Goal: Task Accomplishment & Management: Manage account settings

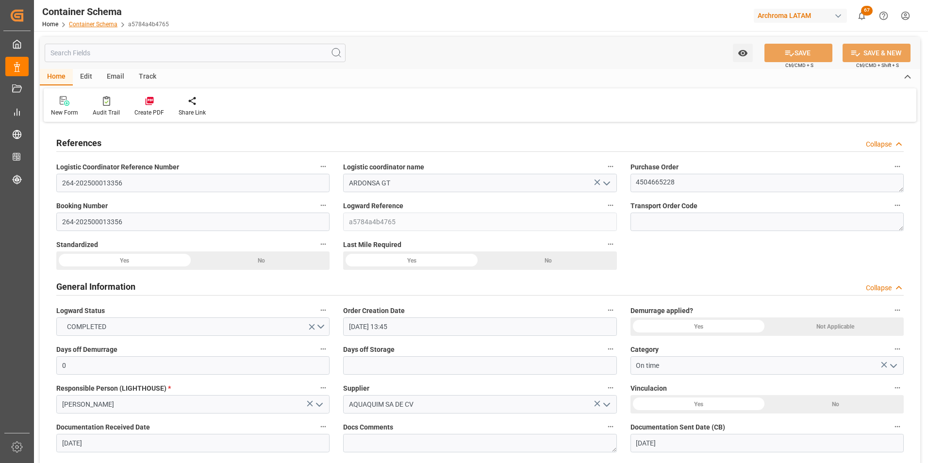
click at [91, 23] on link "Container Schema" at bounding box center [93, 24] width 49 height 7
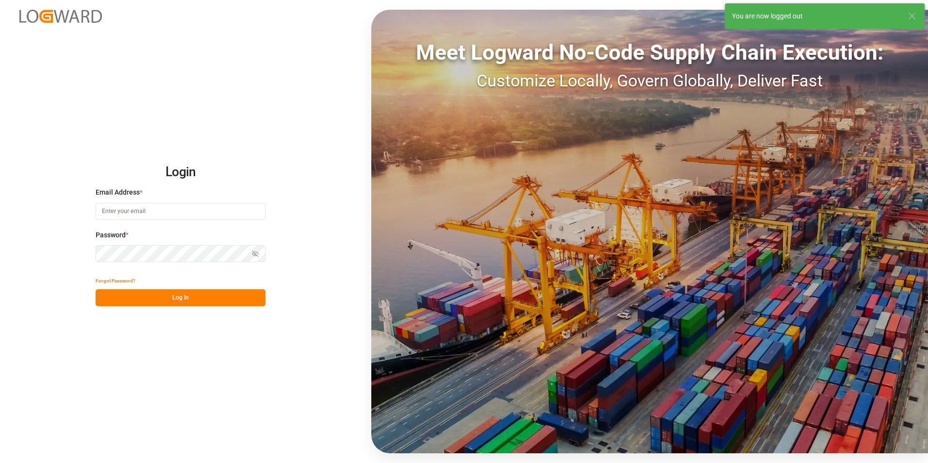
type input "[PERSON_NAME][EMAIL_ADDRESS][PERSON_NAME][DOMAIN_NAME]"
click at [193, 296] on button "Log In" at bounding box center [181, 297] width 170 height 17
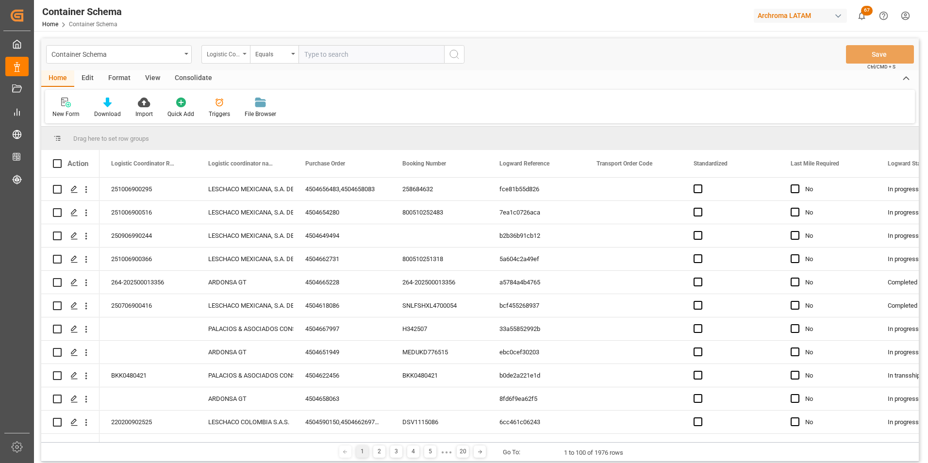
click at [246, 59] on div "Logistic Coordinator Reference Number" at bounding box center [225, 54] width 49 height 18
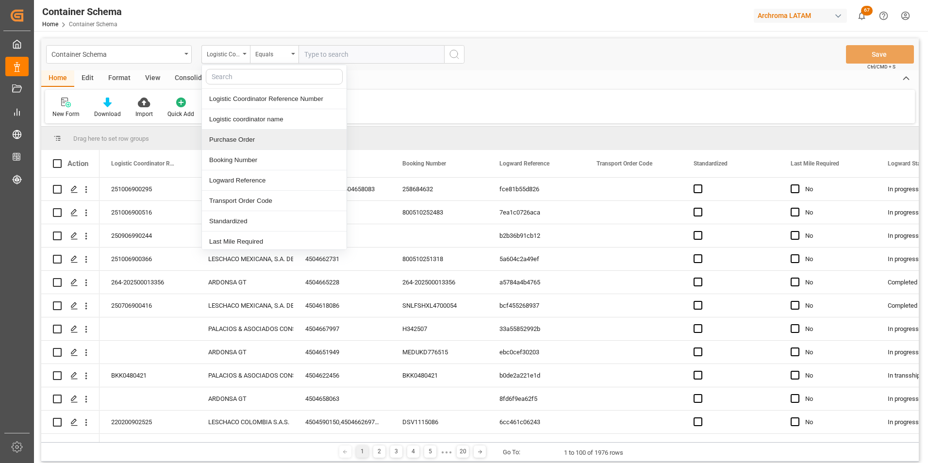
click at [240, 135] on div "Purchase Order" at bounding box center [274, 140] width 145 height 20
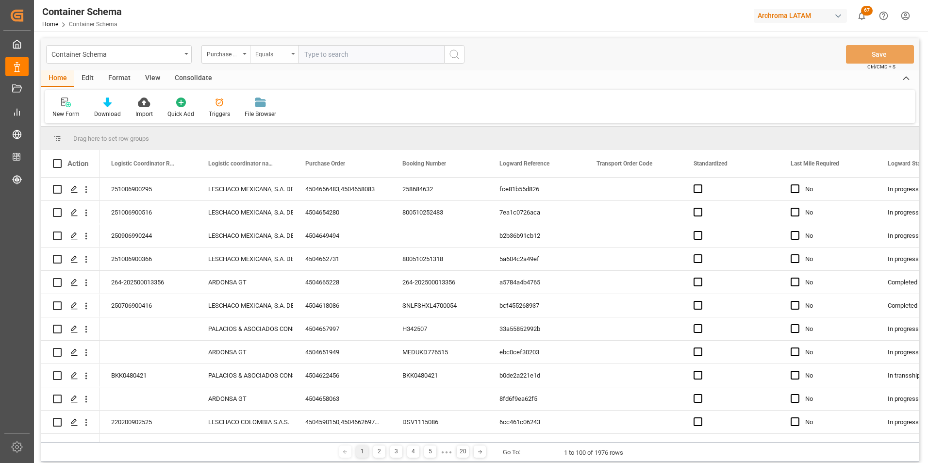
click at [260, 56] on div "Equals" at bounding box center [271, 53] width 33 height 11
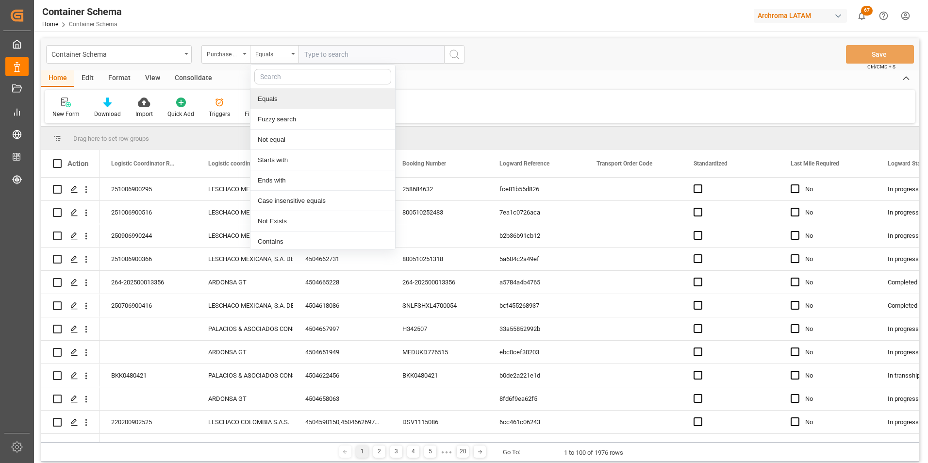
click at [280, 114] on div "Fuzzy search" at bounding box center [322, 119] width 145 height 20
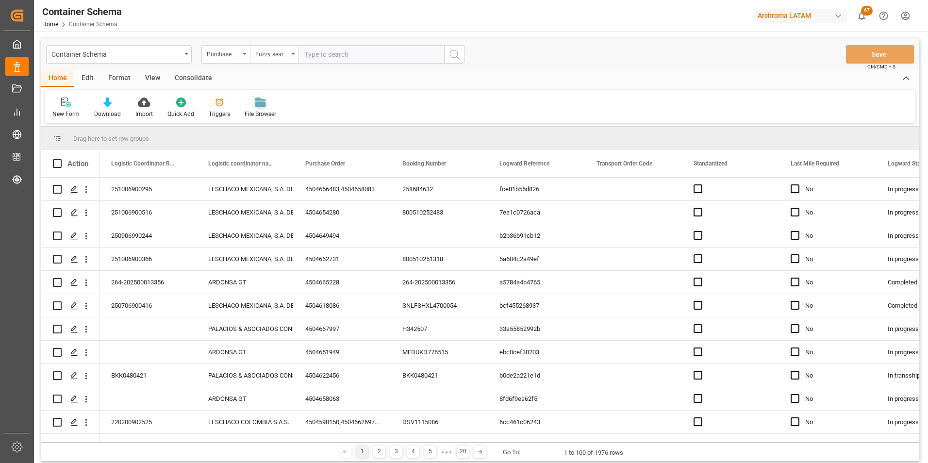
paste input "4504620326"
type input "4504620326"
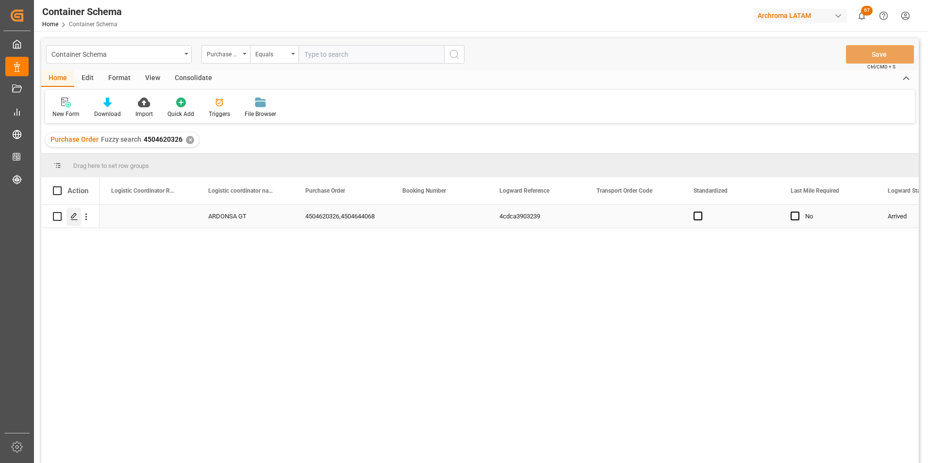
click at [75, 221] on div "Press SPACE to select this row." at bounding box center [74, 217] width 15 height 18
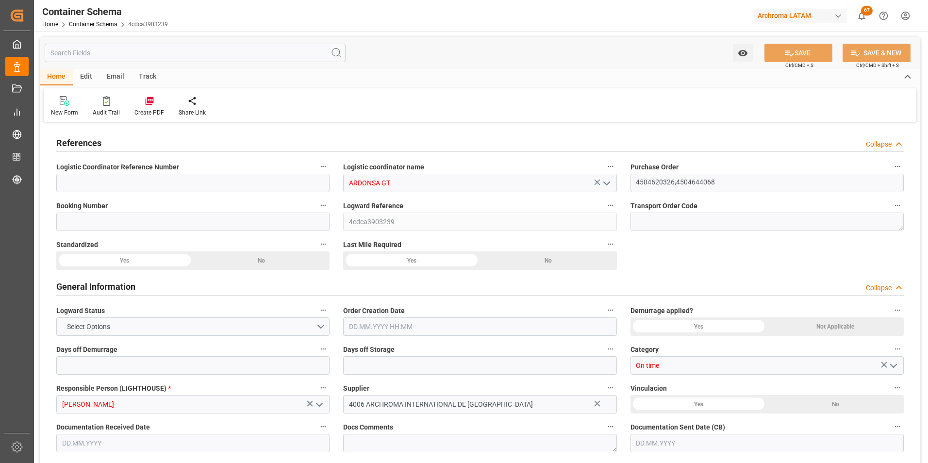
type input "ARDONSA GT"
type textarea "4504620326,4504644068"
type input "4cdca3903239"
type input "On time"
type input "[PERSON_NAME]"
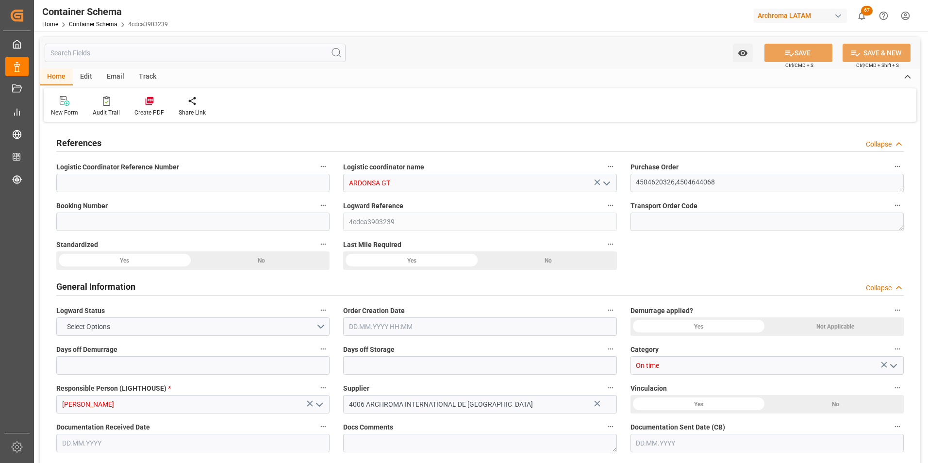
type input "4006 ARCHROMA INTERNATIONAL DE [GEOGRAPHIC_DATA]"
type input "Document Sent"
type input "TECUN UMAN"
type input "TEXTIL"
type textarea "PALLET"
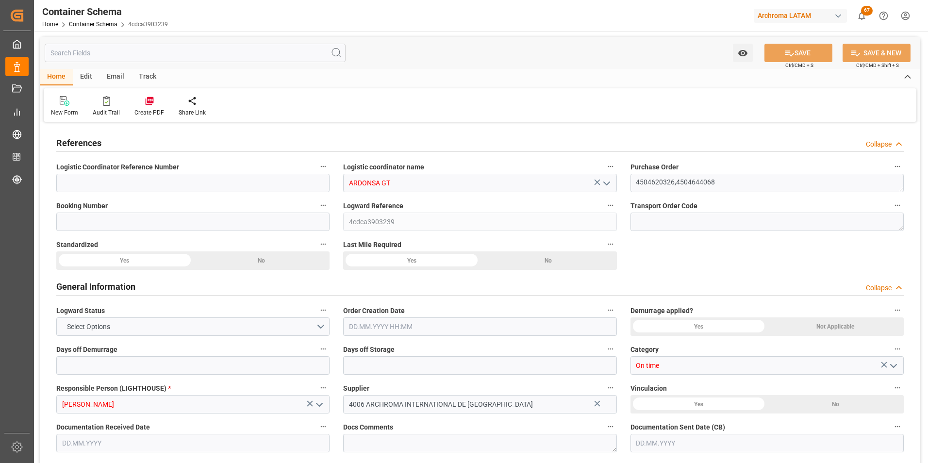
type input "16 PALLET"
type input "ARCHROMA PAPER GMBH Y COMPAÑIA, SOC."
type textarea "KM 16.5, Carretera a [GEOGRAPHIC_DATA] , [PERSON_NAME] Fraijanes, [GEOGRAPHIC_D…"
type input "DAP"
type input "Truck"
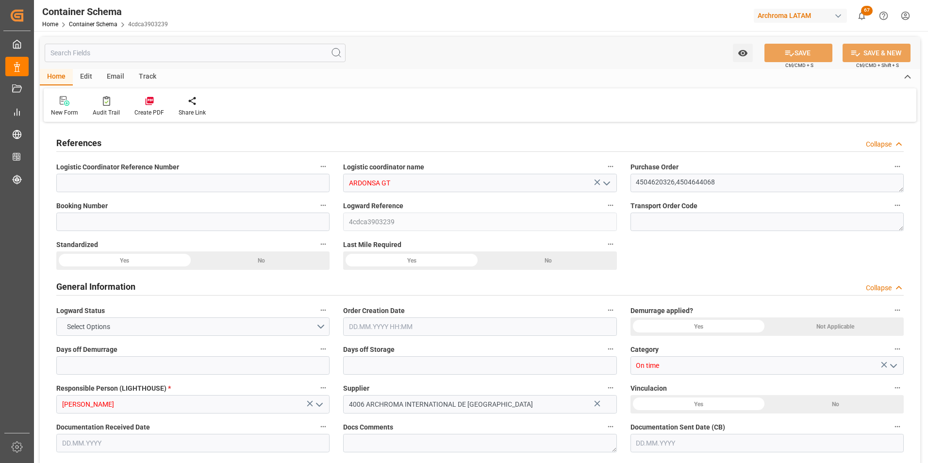
type input "Truck"
type input "LTL"
type input "Tecun Uman"
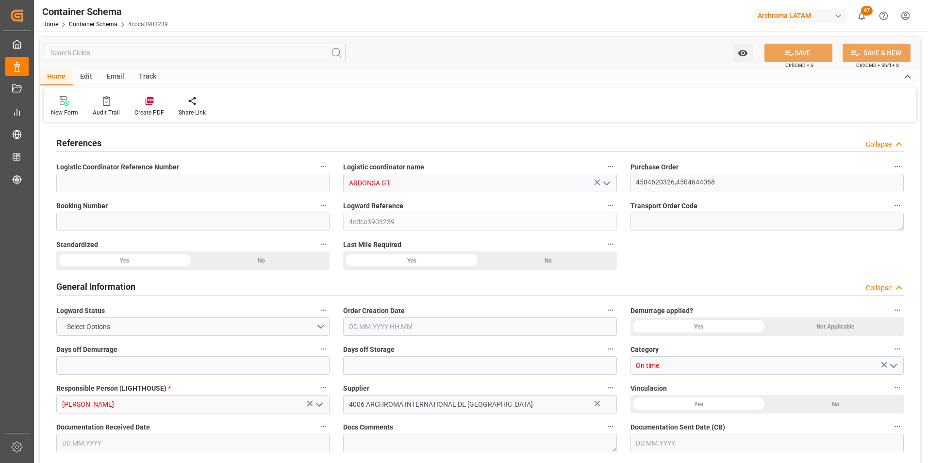
type input "Tecun Uman"
type textarea "pod"
type textarea "No"
type textarea "Container is already in Final Delivery Phase."
type input "0"
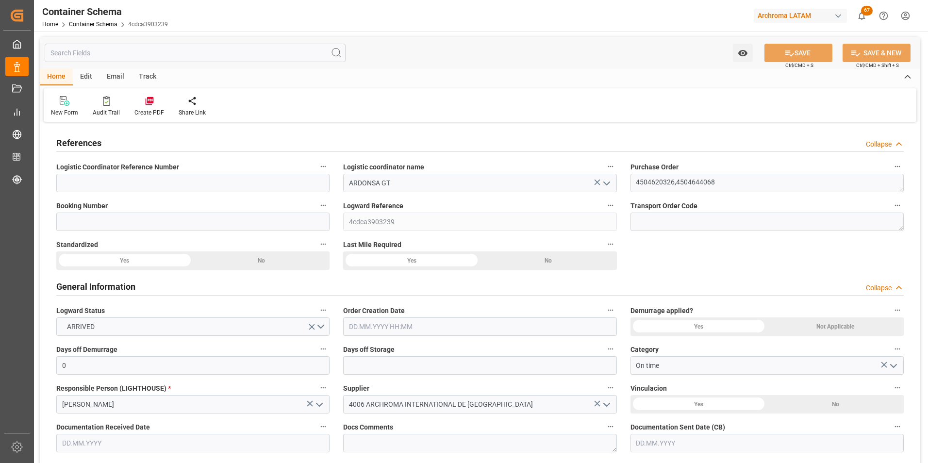
type input "2"
type input "16"
type input "16000"
type input "16912"
type input "GTTUC"
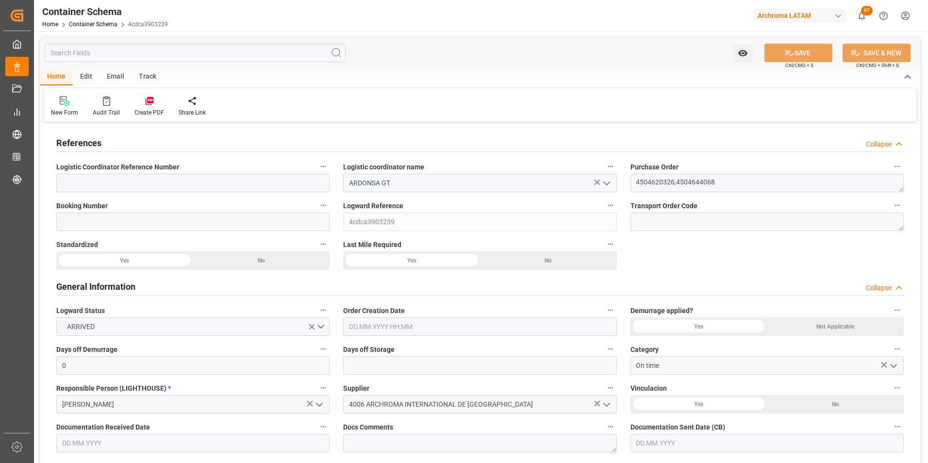
type input "GTTUC"
type input "0"
type input "14"
type input "[DATE] 13:15"
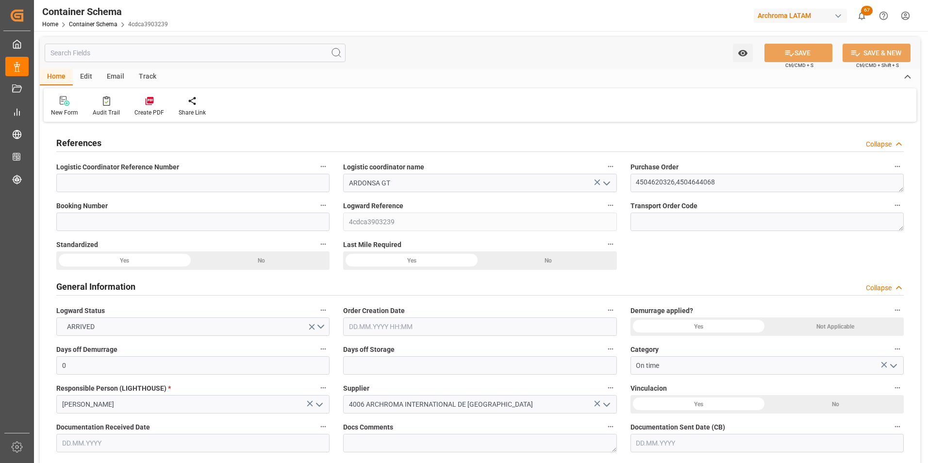
type input "[DATE]"
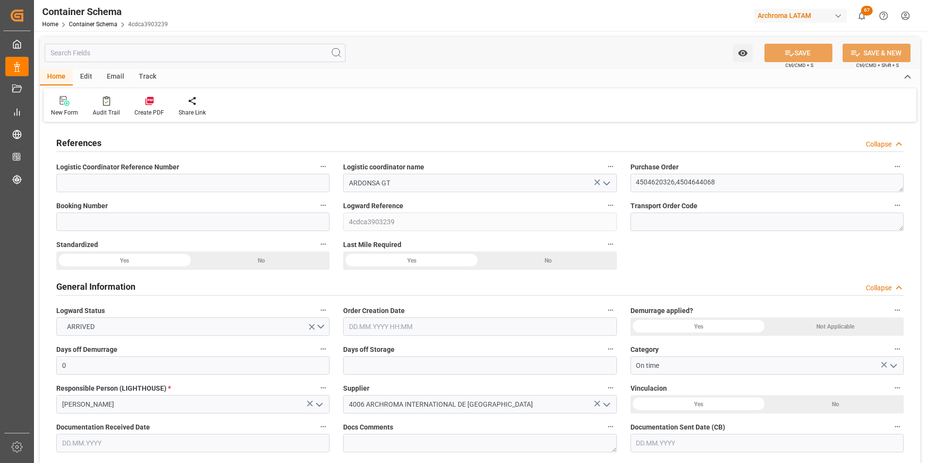
type input "[DATE] 05:37"
type input "[DATE] 18:16"
type input "[DATE]"
click at [151, 189] on input at bounding box center [192, 183] width 273 height 18
paste input "264-202500013346"
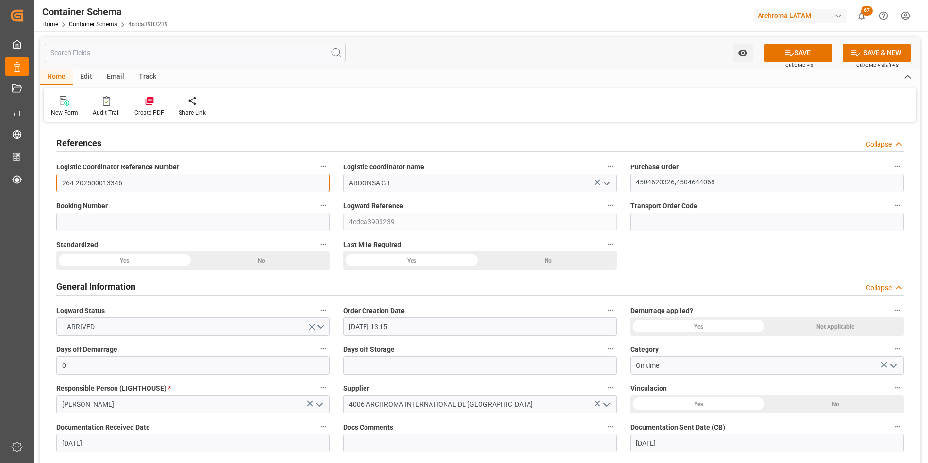
type input "264-202500013346"
click at [273, 209] on label "Booking Number" at bounding box center [192, 206] width 273 height 14
click at [317, 209] on button "Booking Number" at bounding box center [323, 205] width 13 height 13
click at [274, 220] on body "Created by potrace 1.15, written by [PERSON_NAME] [DATE]-[DATE] Created by potr…" at bounding box center [464, 231] width 928 height 463
click at [267, 225] on input at bounding box center [192, 222] width 273 height 18
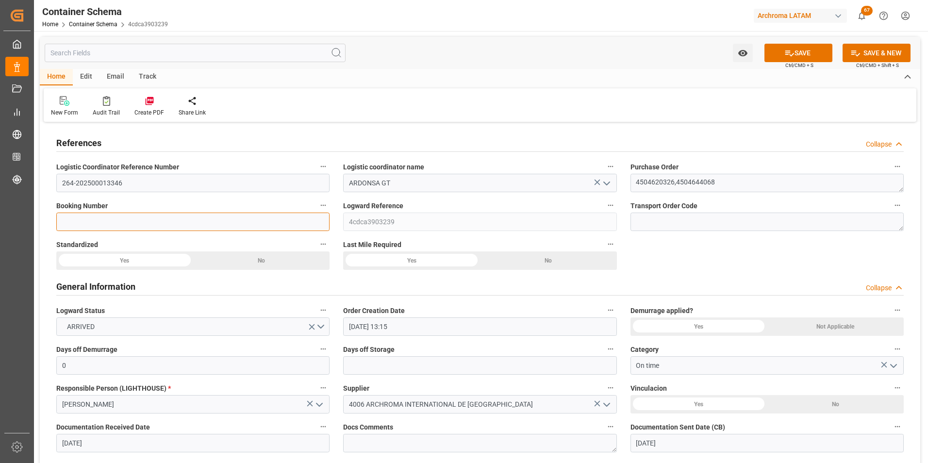
paste input "264-202500013346"
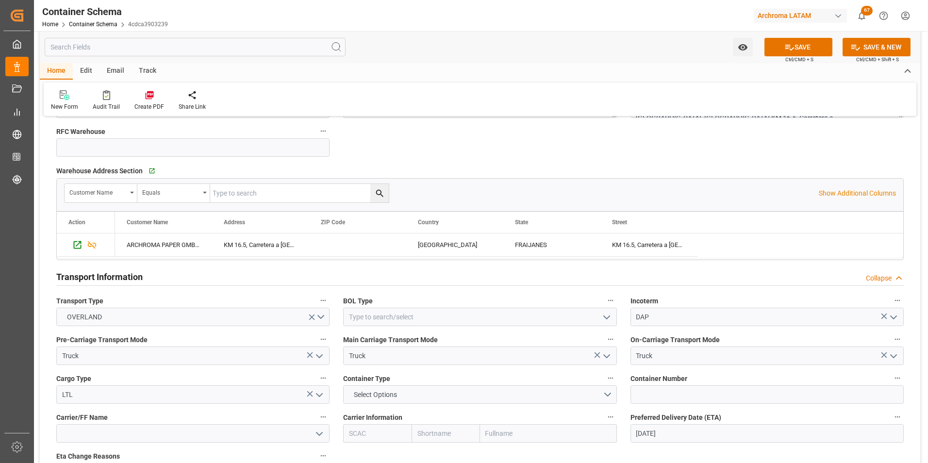
scroll to position [777, 0]
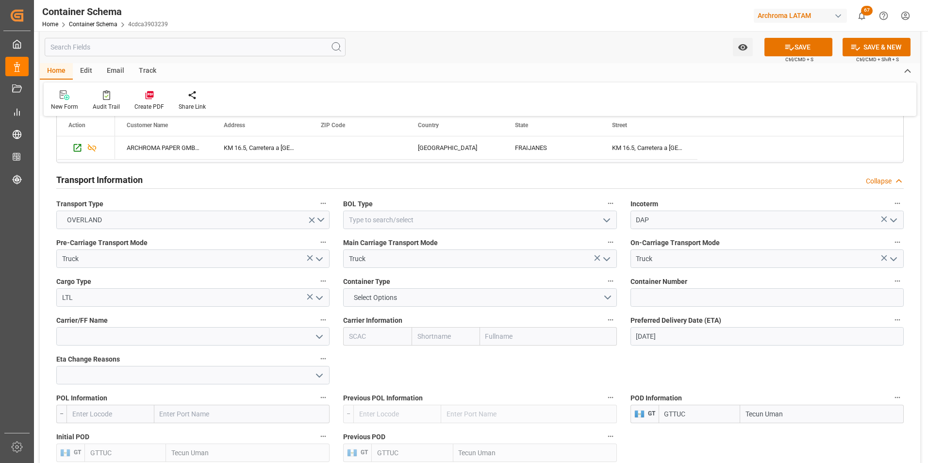
type input "264-202500013346"
click at [606, 296] on button "Select Options" at bounding box center [479, 297] width 273 height 18
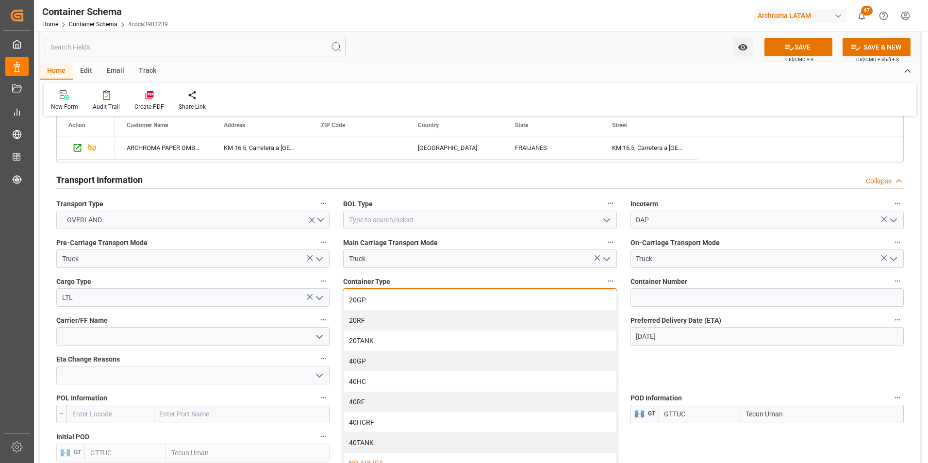
click at [372, 461] on div "NO APLICA" at bounding box center [480, 463] width 272 height 20
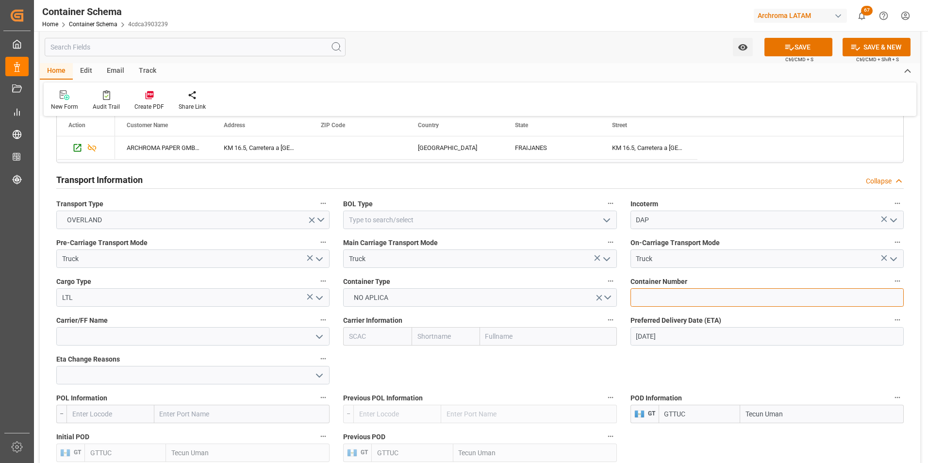
click at [673, 294] on input at bounding box center [767, 297] width 273 height 18
paste input "C-781 BQS"
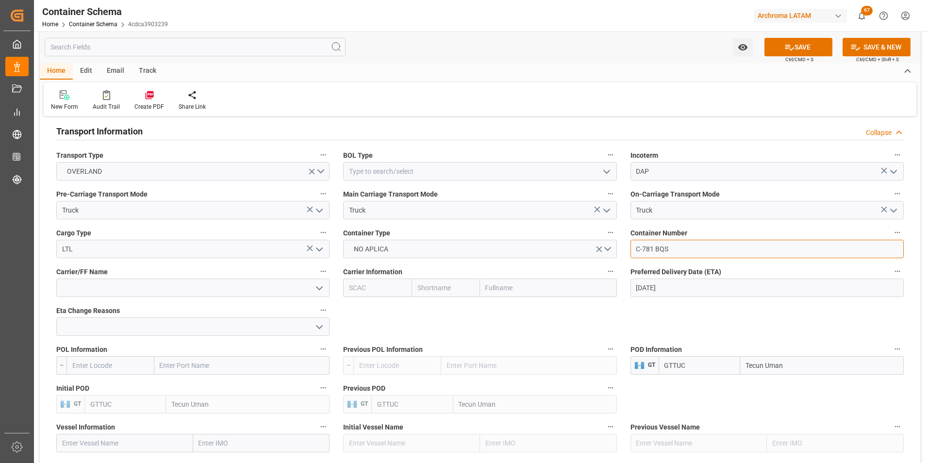
type input "C-781 BQS"
drag, startPoint x: 621, startPoint y: 304, endPoint x: 626, endPoint y: 339, distance: 35.8
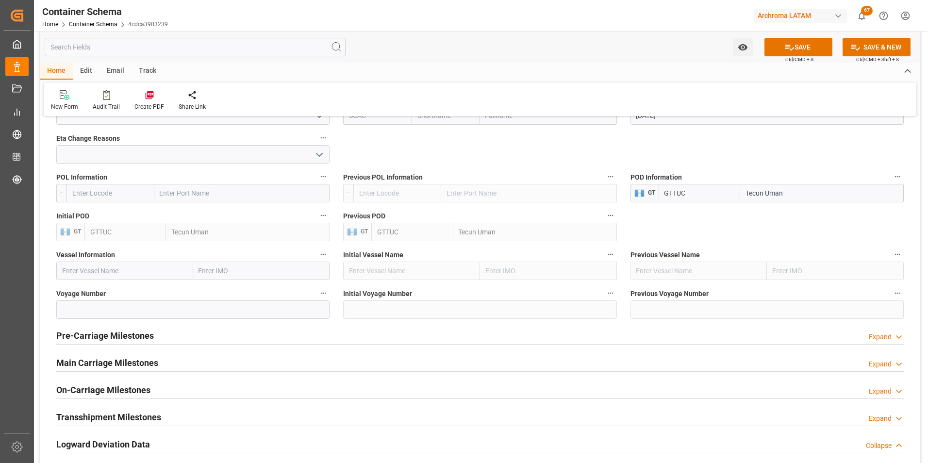
scroll to position [1019, 0]
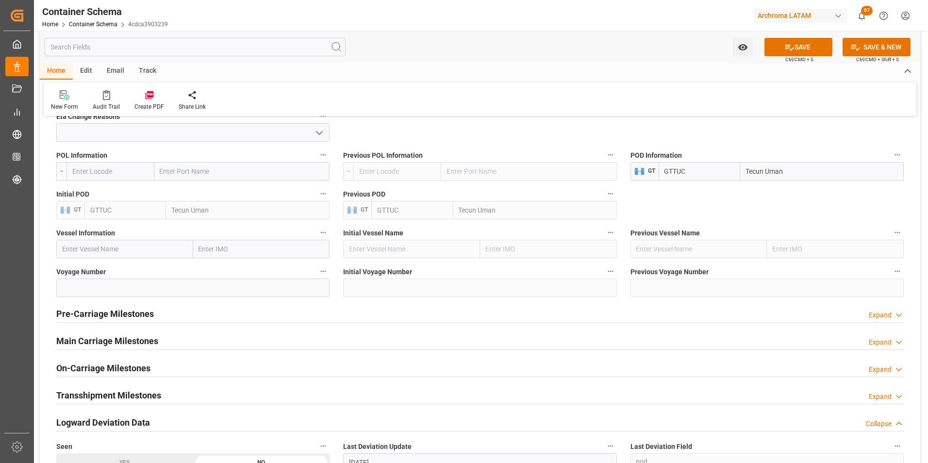
drag, startPoint x: 117, startPoint y: 343, endPoint x: 230, endPoint y: 357, distance: 113.0
click at [117, 343] on h2 "Main Carriage Milestones" at bounding box center [107, 340] width 102 height 13
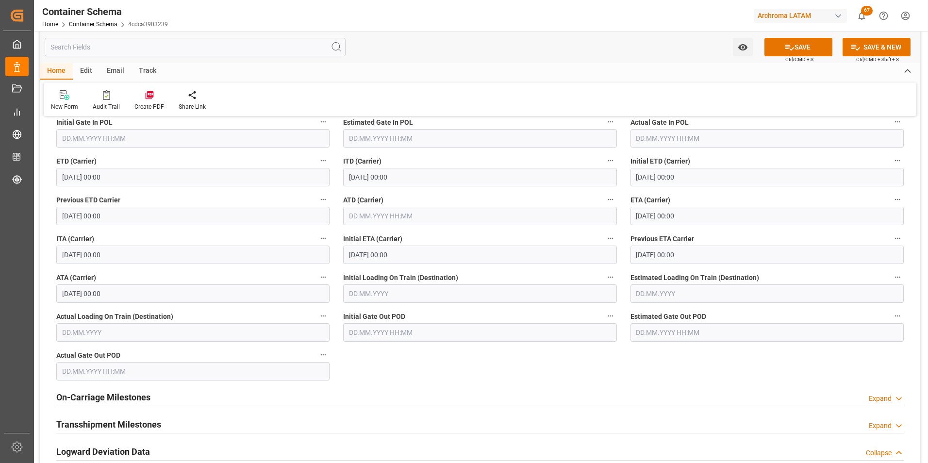
scroll to position [1359, 0]
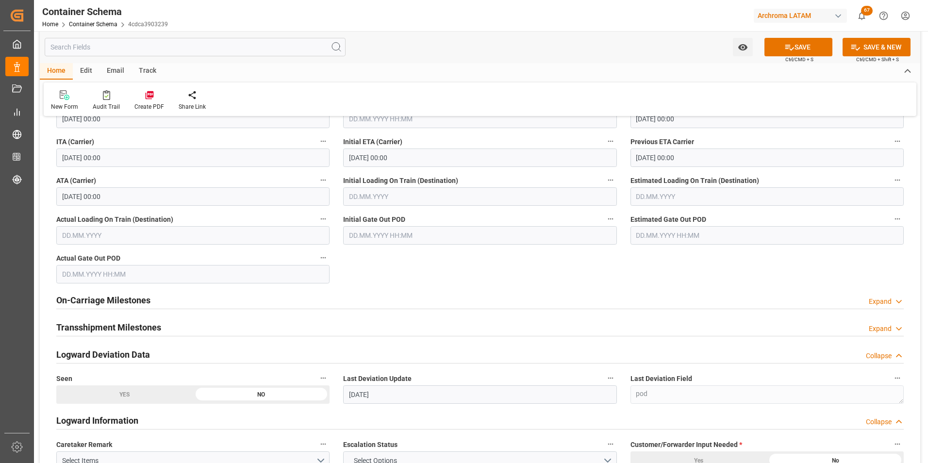
click at [126, 302] on h2 "On-Carriage Milestones" at bounding box center [103, 300] width 94 height 13
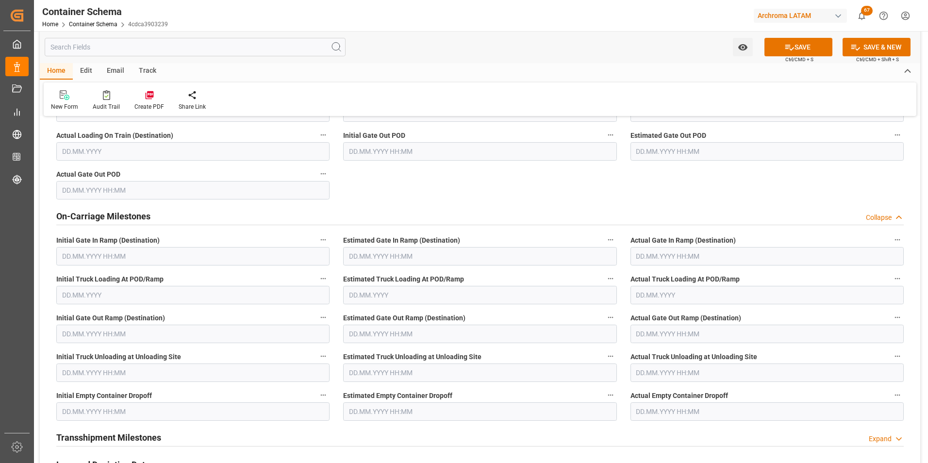
scroll to position [1456, 0]
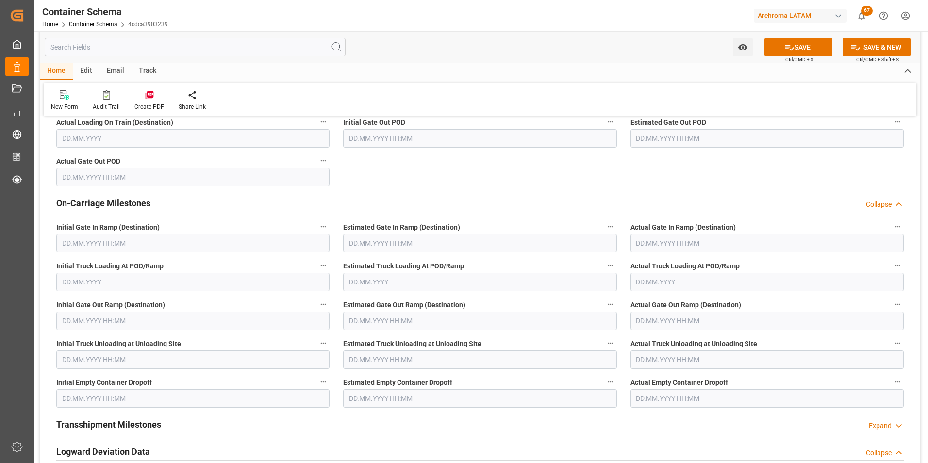
click at [658, 395] on input "text" at bounding box center [767, 398] width 273 height 18
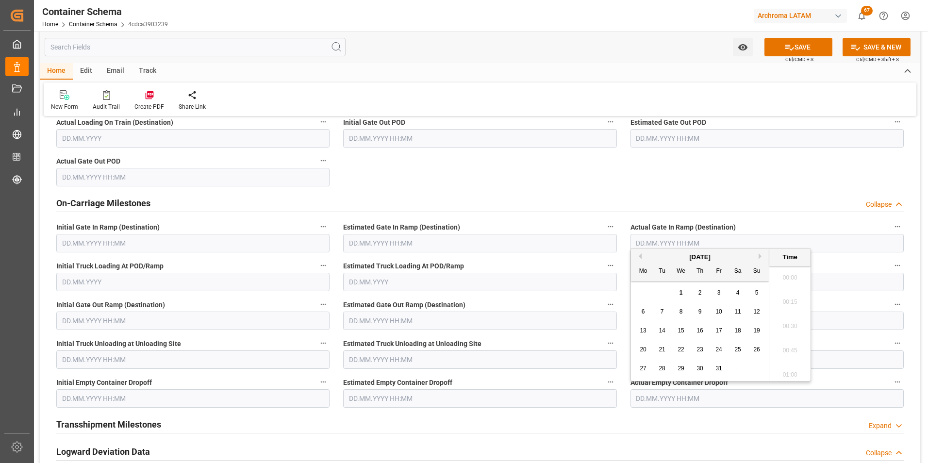
scroll to position [1290, 0]
click at [681, 291] on span "1" at bounding box center [681, 292] width 3 height 7
type input "[DATE] 00:00"
click at [364, 400] on input "text" at bounding box center [479, 398] width 273 height 18
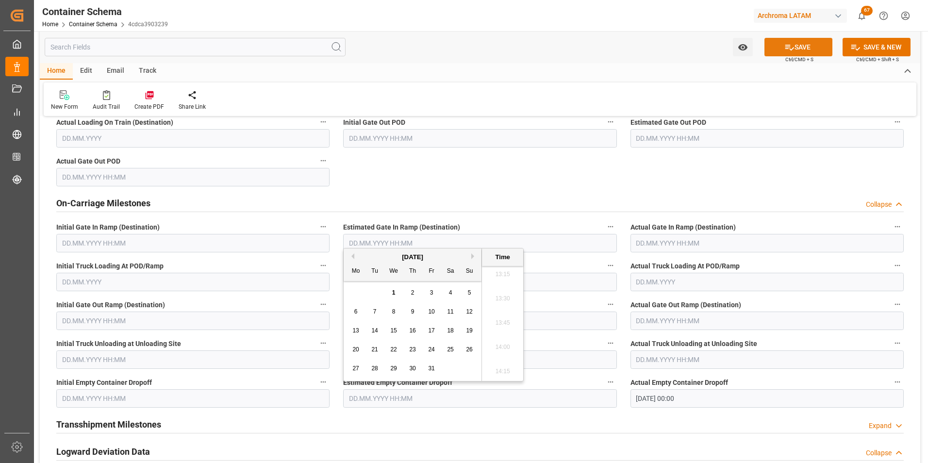
click at [800, 48] on button "SAVE" at bounding box center [799, 47] width 68 height 18
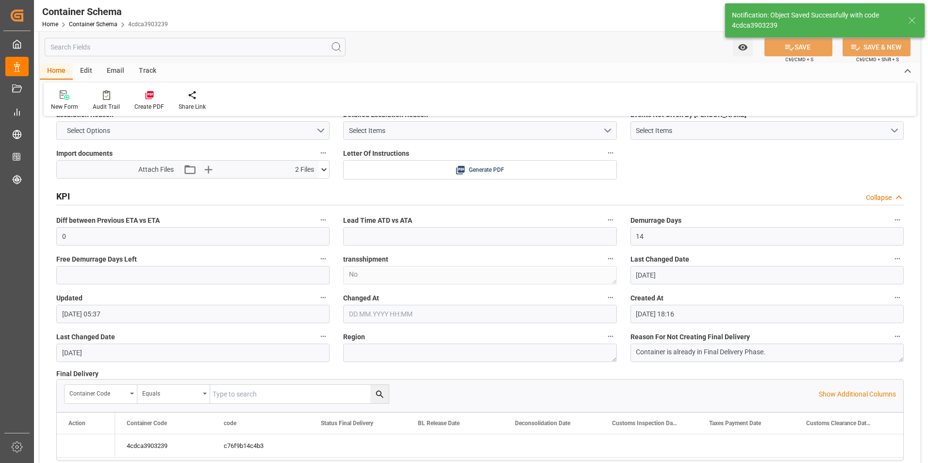
type input "15"
type input "[DATE]"
type input "[DATE] 18:47"
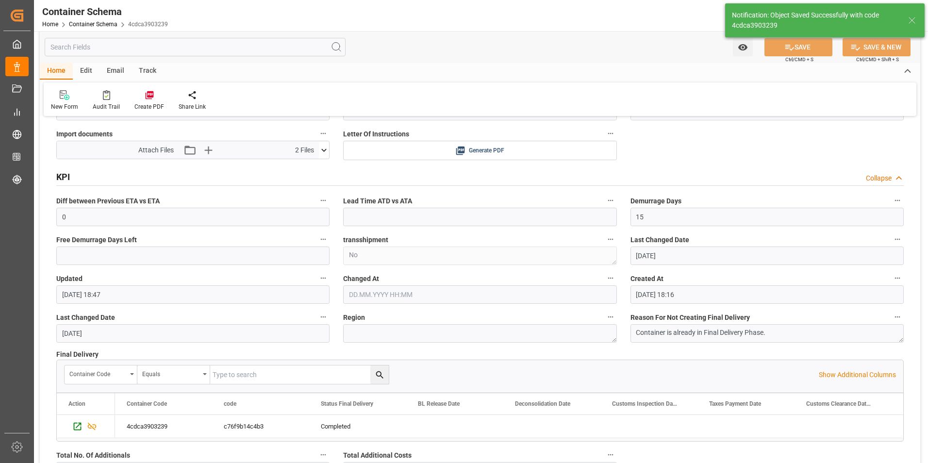
scroll to position [1670, 0]
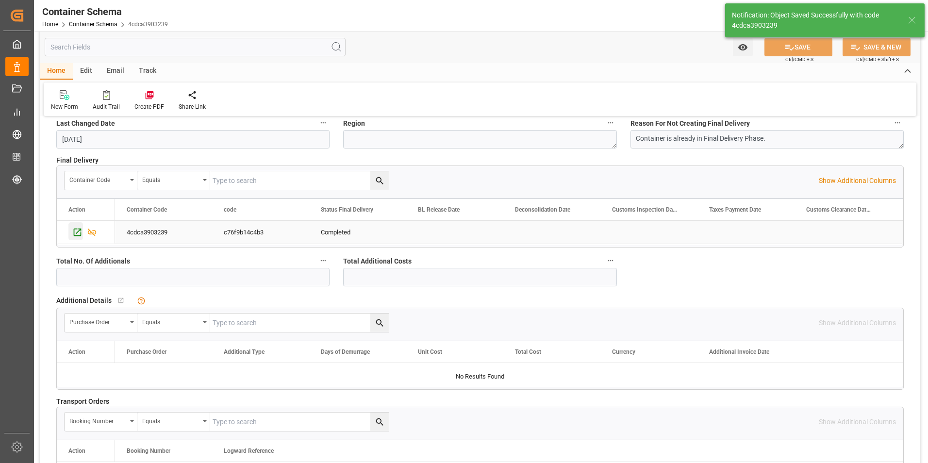
click at [79, 235] on icon "Press SPACE to select this row." at bounding box center [78, 233] width 8 height 8
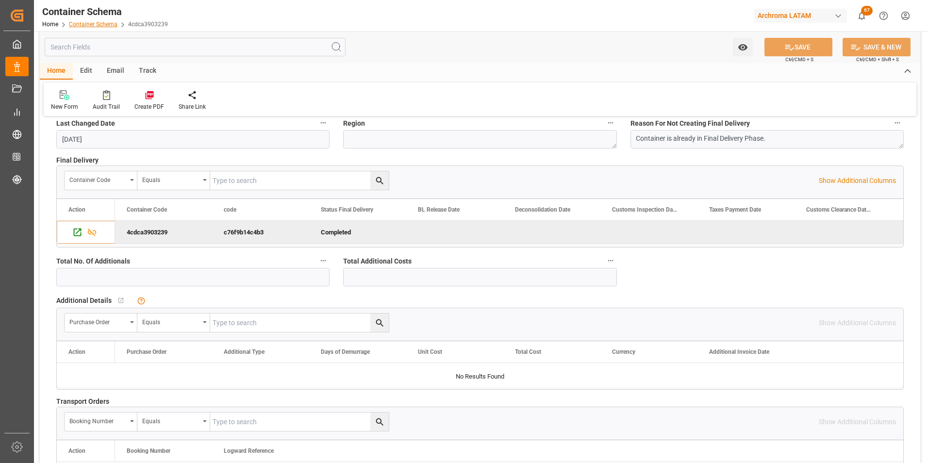
click at [92, 22] on link "Container Schema" at bounding box center [93, 24] width 49 height 7
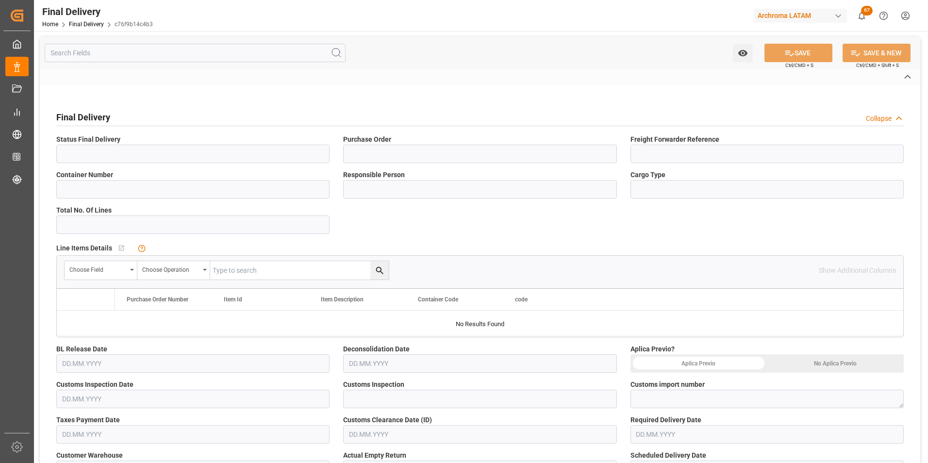
type input "Completed"
type input "4504620326,4504644068"
type input "264-202500013346"
type input "C-781 BQS"
type input "[PERSON_NAME]"
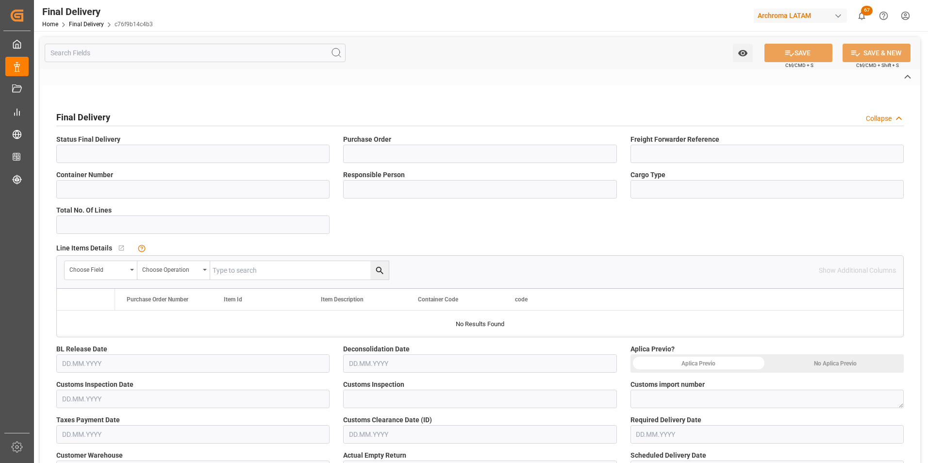
type input "LTL"
type input "ARCHROMA PAPER GMBH Y COMPAÑIA, SOC."
type input "Not Assigned"
type input "c76f9b14c4b3"
type input "TEXTIL"
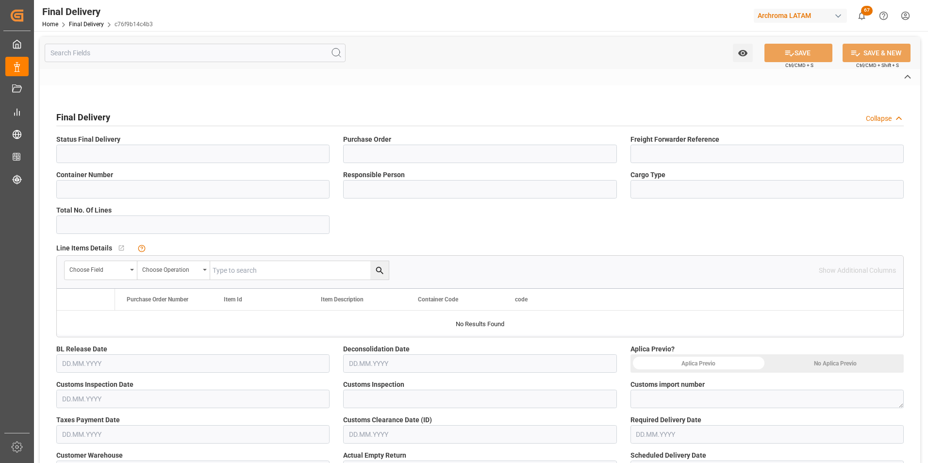
type input "4cdca3903239"
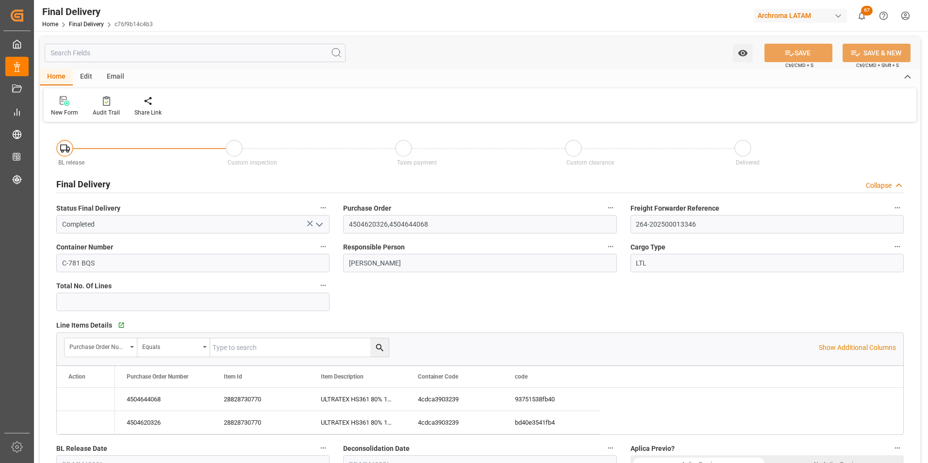
type input "[DATE]"
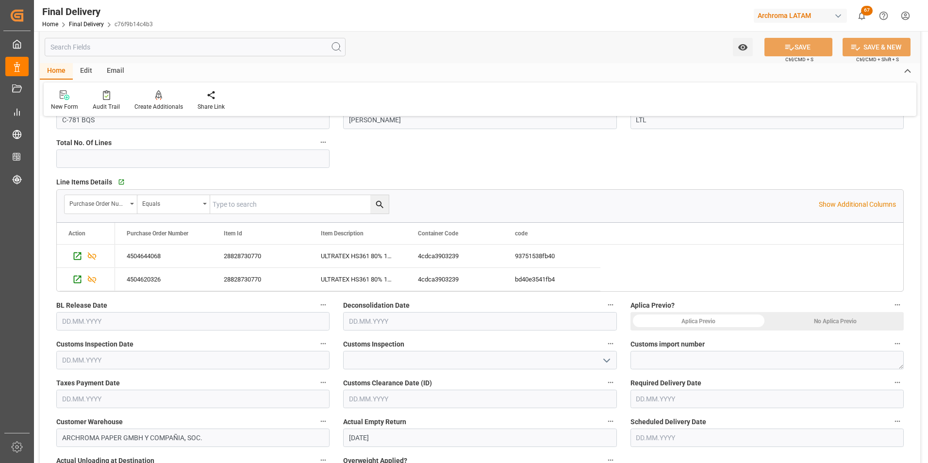
scroll to position [146, 0]
click at [184, 317] on input "text" at bounding box center [192, 319] width 273 height 18
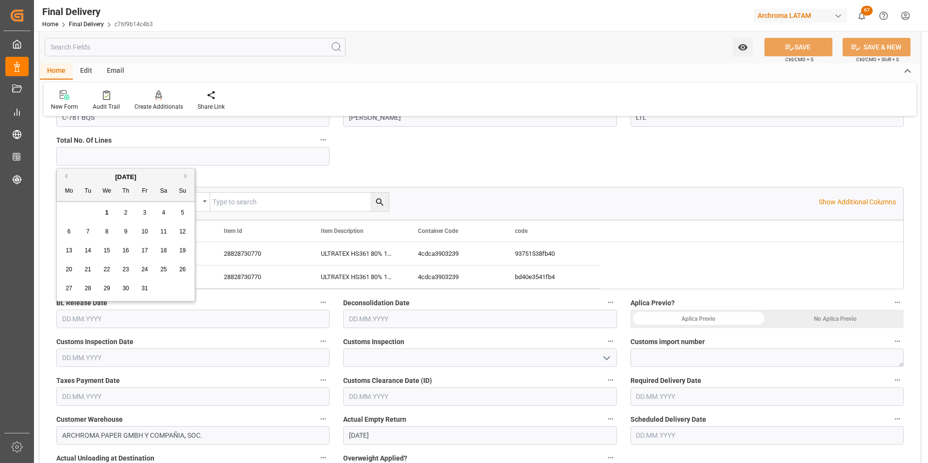
click at [66, 175] on button "Previous Month" at bounding box center [65, 176] width 6 height 6
click at [182, 178] on div "August 2025" at bounding box center [126, 177] width 138 height 10
click at [184, 178] on div "Previous Month Next Month August 2025 Mo Tu We Th Fr Sa Su 28 29 30 31 1 2 3 4 …" at bounding box center [125, 234] width 139 height 133
click at [188, 177] on button "Next Month" at bounding box center [187, 176] width 6 height 6
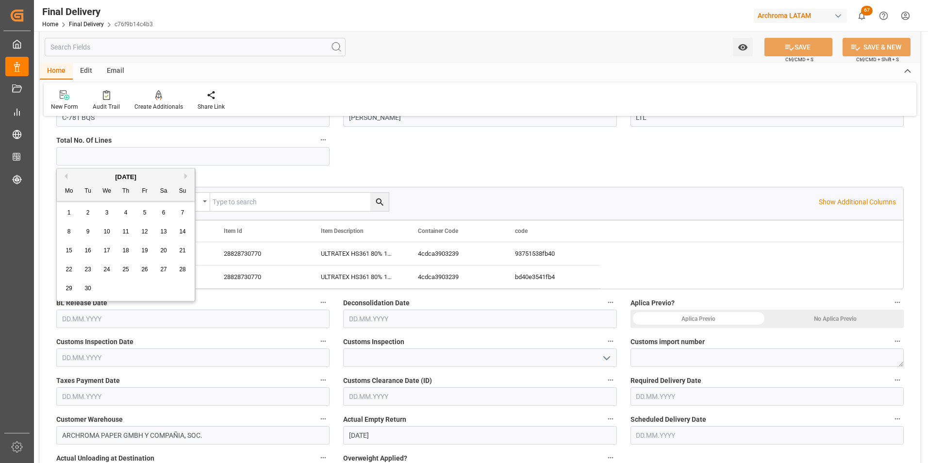
click at [66, 288] on span "29" at bounding box center [69, 288] width 6 height 7
type input "[DATE]"
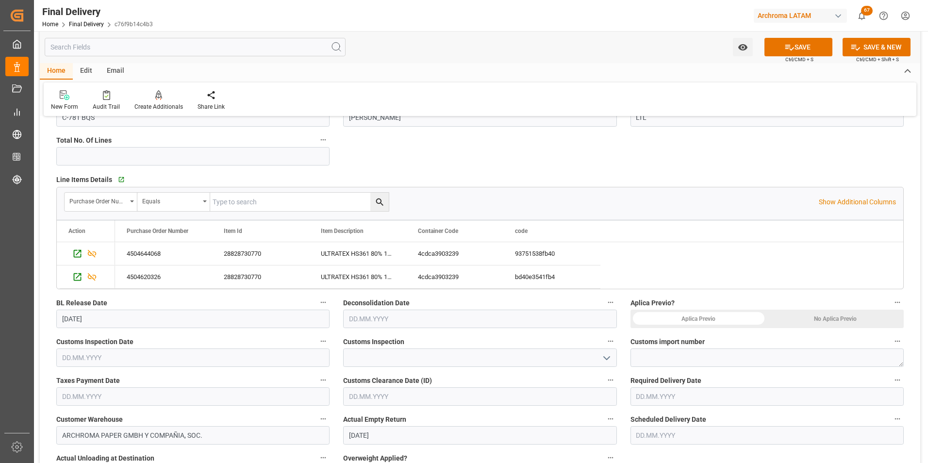
click at [77, 355] on input "text" at bounding box center [192, 358] width 273 height 18
click at [67, 216] on div "[DATE]" at bounding box center [126, 216] width 138 height 10
click at [66, 216] on button "Previous Month" at bounding box center [65, 215] width 6 height 6
click at [70, 324] on span "29" at bounding box center [69, 327] width 6 height 7
type input "[DATE]"
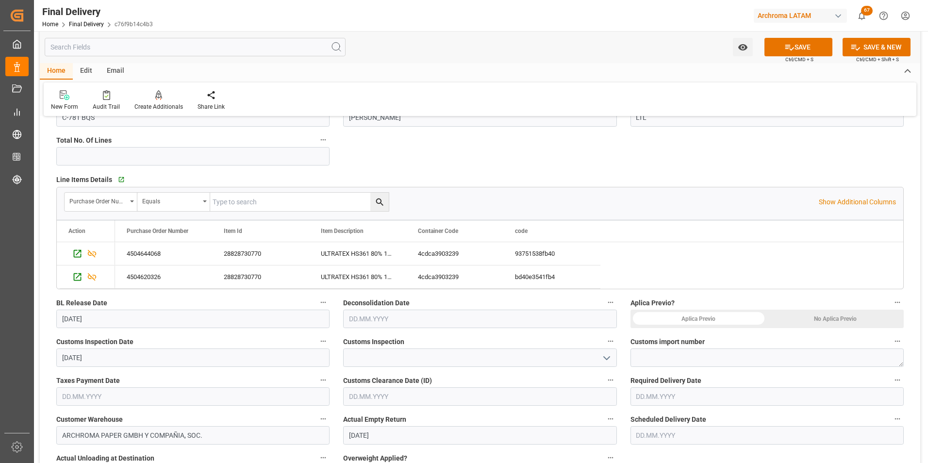
click at [76, 395] on input "text" at bounding box center [192, 396] width 273 height 18
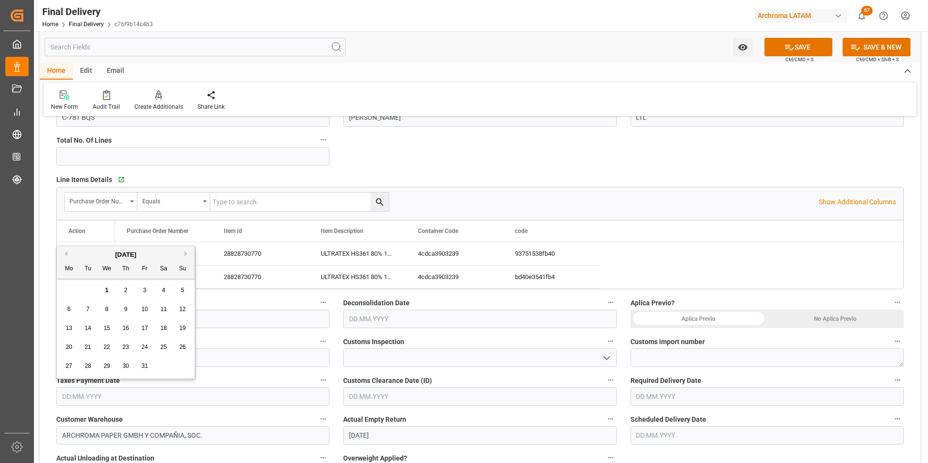
click at [66, 251] on button "Previous Month" at bounding box center [65, 254] width 6 height 6
click at [70, 366] on span "29" at bounding box center [69, 366] width 6 height 7
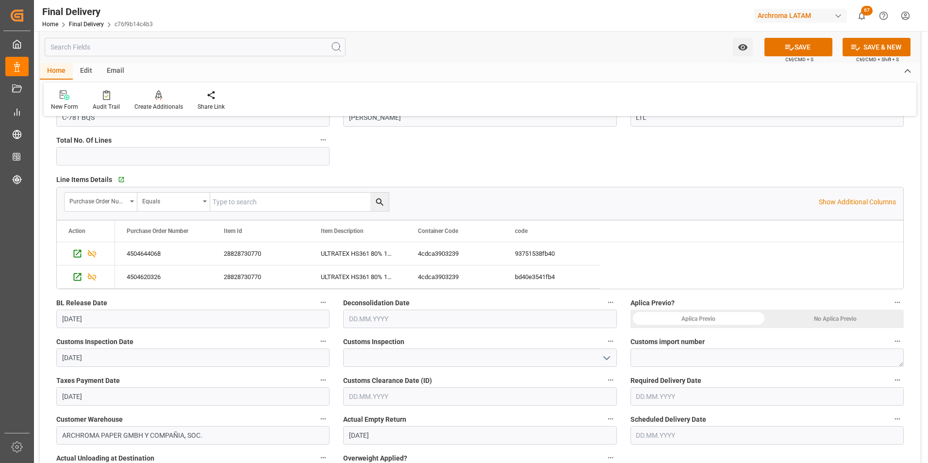
type input "[DATE]"
click at [819, 320] on div "No Aplica Previo" at bounding box center [835, 319] width 137 height 18
click at [381, 393] on input "text" at bounding box center [479, 396] width 273 height 18
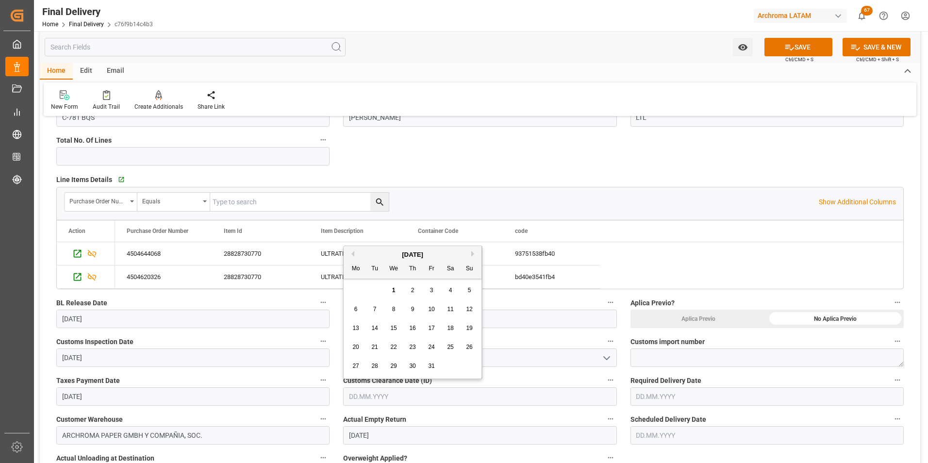
click at [353, 256] on button "Previous Month" at bounding box center [352, 254] width 6 height 6
click at [359, 366] on span "29" at bounding box center [355, 366] width 6 height 7
type input "[DATE]"
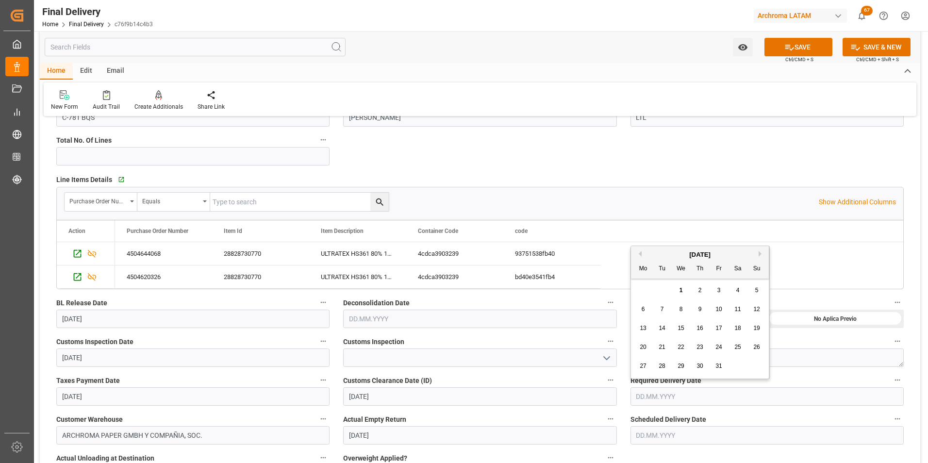
click at [650, 398] on input "text" at bounding box center [767, 396] width 273 height 18
click at [700, 291] on span "2" at bounding box center [700, 290] width 3 height 7
type input "02.10.2025"
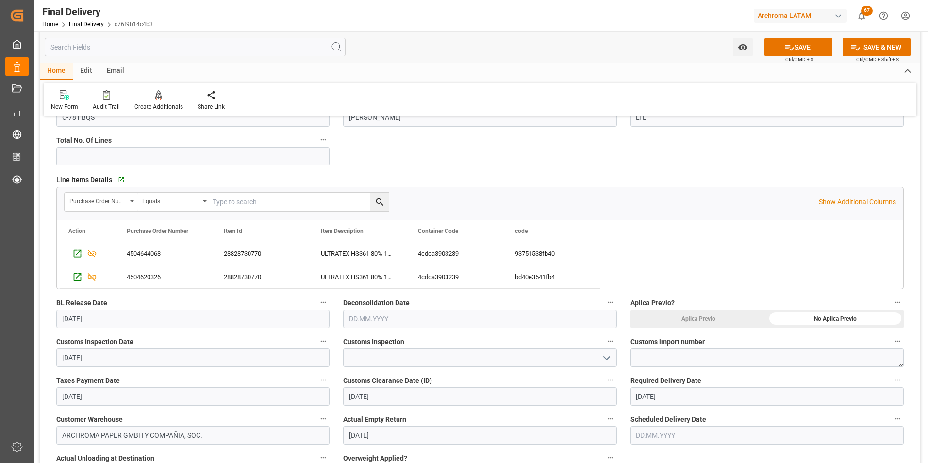
click at [642, 438] on input "text" at bounding box center [767, 435] width 273 height 18
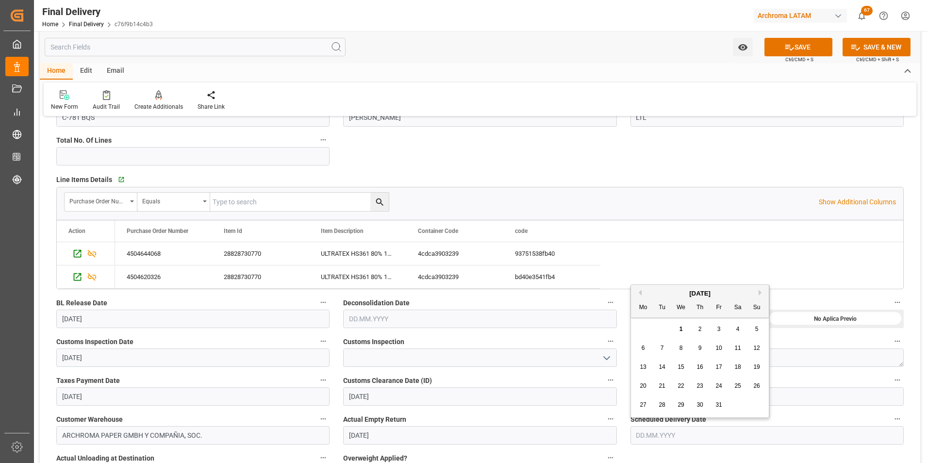
click at [641, 294] on button "Previous Month" at bounding box center [639, 293] width 6 height 6
click at [643, 403] on span "29" at bounding box center [643, 404] width 6 height 7
type input "[DATE]"
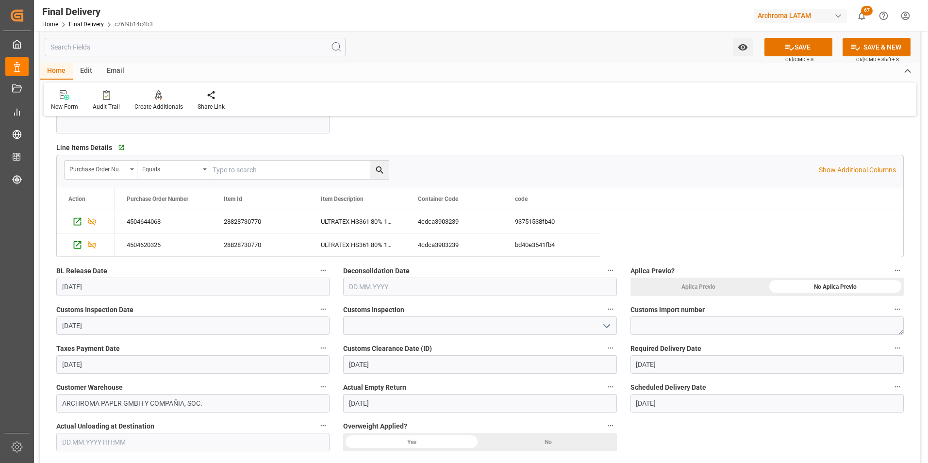
scroll to position [194, 0]
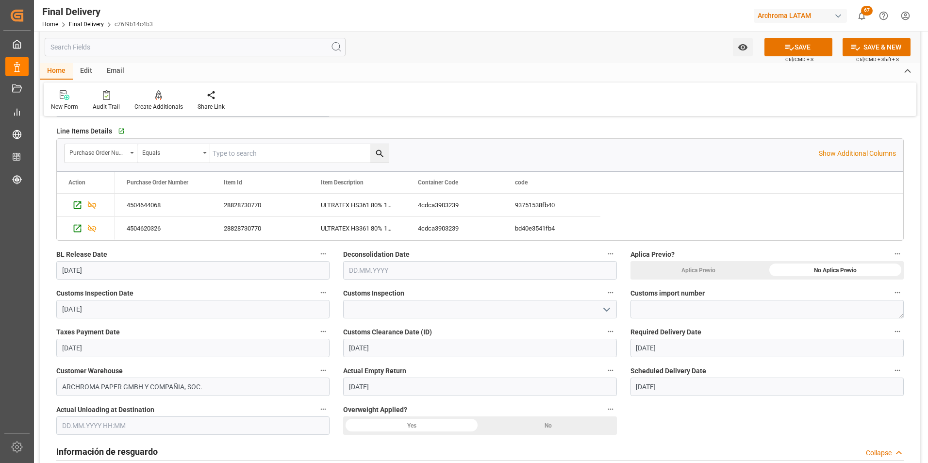
click at [608, 310] on icon "open menu" at bounding box center [607, 310] width 12 height 12
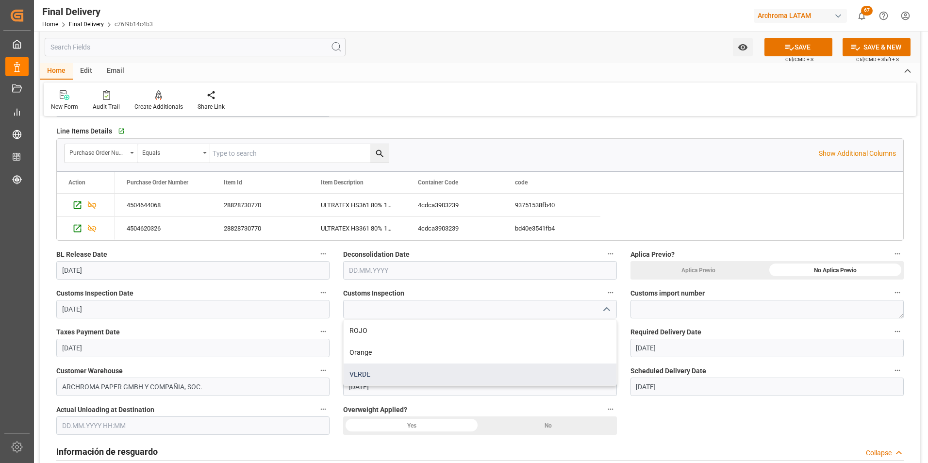
click at [472, 369] on div "VERDE" at bounding box center [480, 375] width 272 height 22
type input "VERDE"
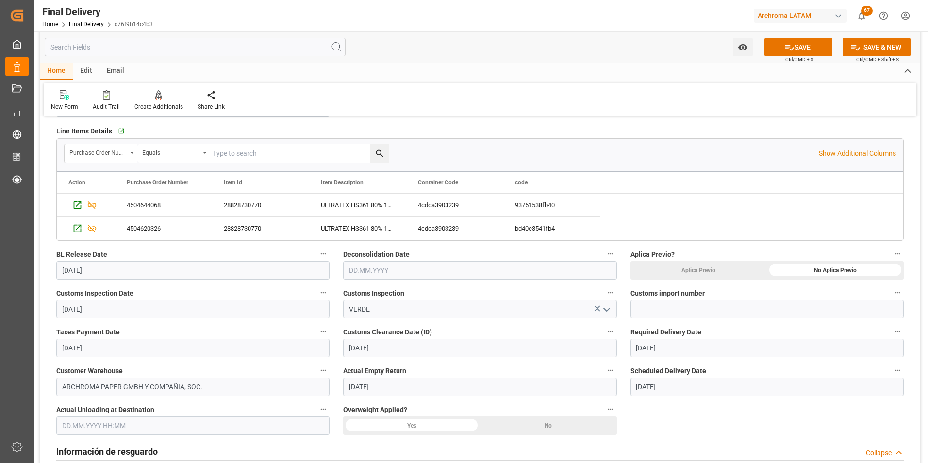
click at [539, 419] on div "No" at bounding box center [548, 426] width 137 height 18
click at [97, 424] on input "text" at bounding box center [192, 426] width 273 height 18
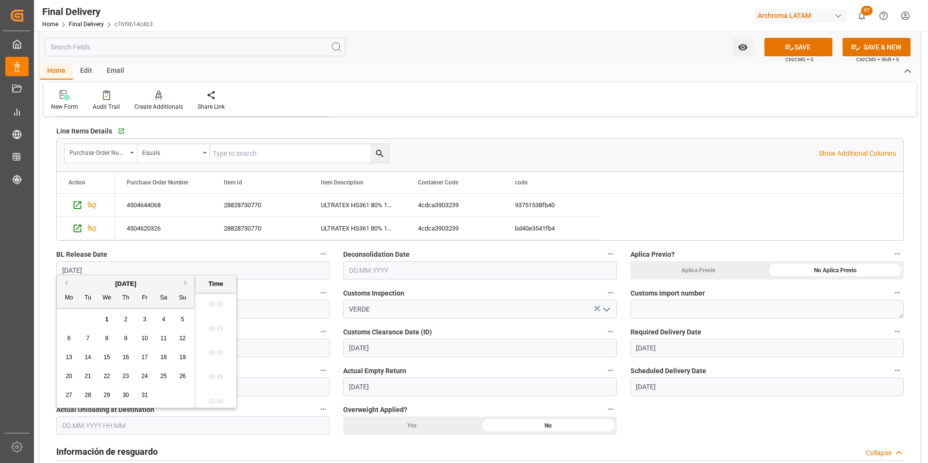
scroll to position [1290, 0]
click at [300, 358] on div "Taxes Payment Date 29.09.2025" at bounding box center [193, 341] width 287 height 39
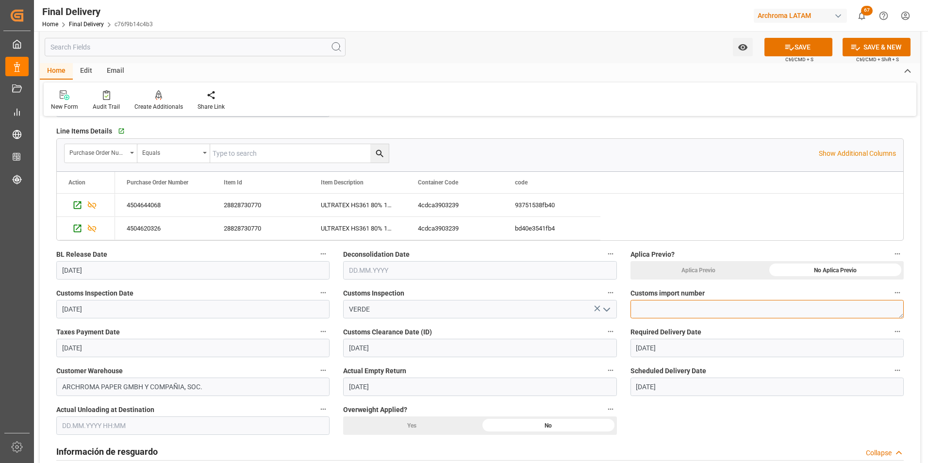
click at [643, 307] on textarea at bounding box center [767, 309] width 273 height 18
paste textarea "264-202500013346"
type textarea "264-202500013346"
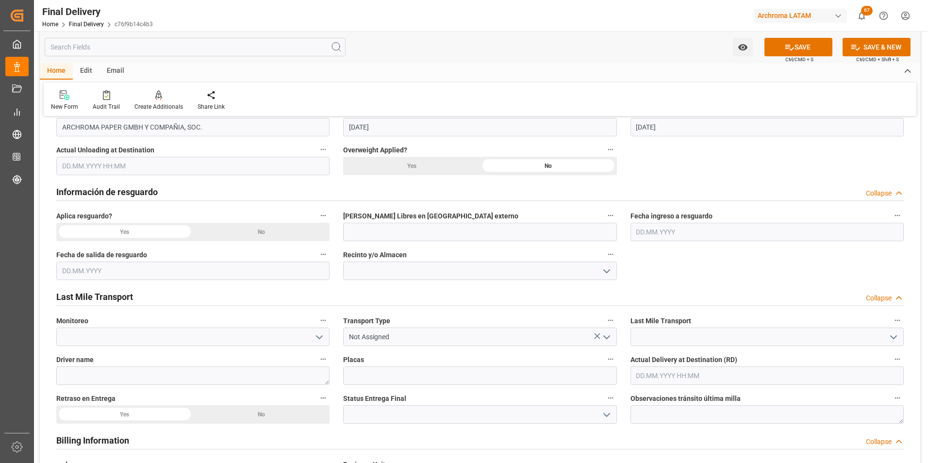
scroll to position [485, 0]
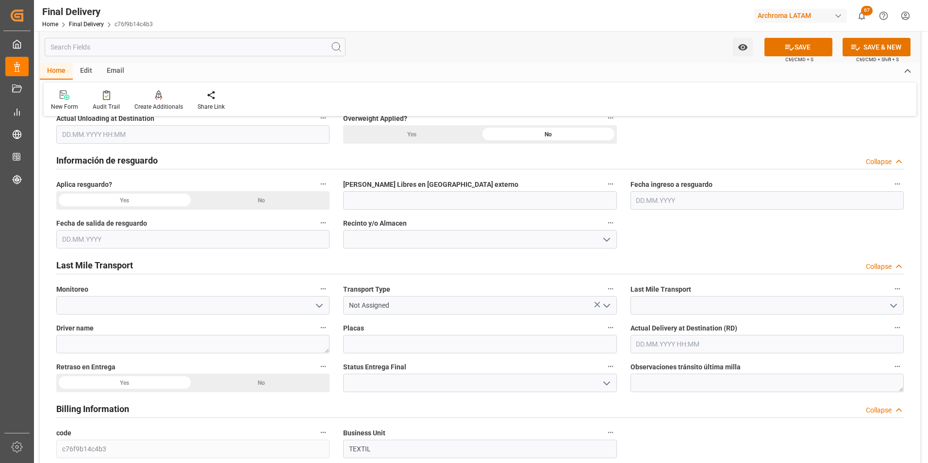
click at [607, 305] on icon "open menu" at bounding box center [607, 306] width 12 height 12
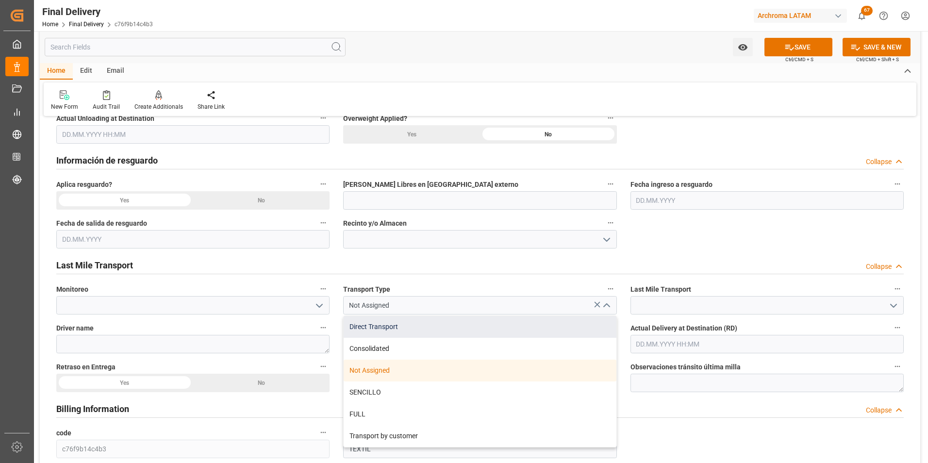
click at [520, 330] on div "Direct Transport" at bounding box center [480, 327] width 272 height 22
type input "Direct Transport"
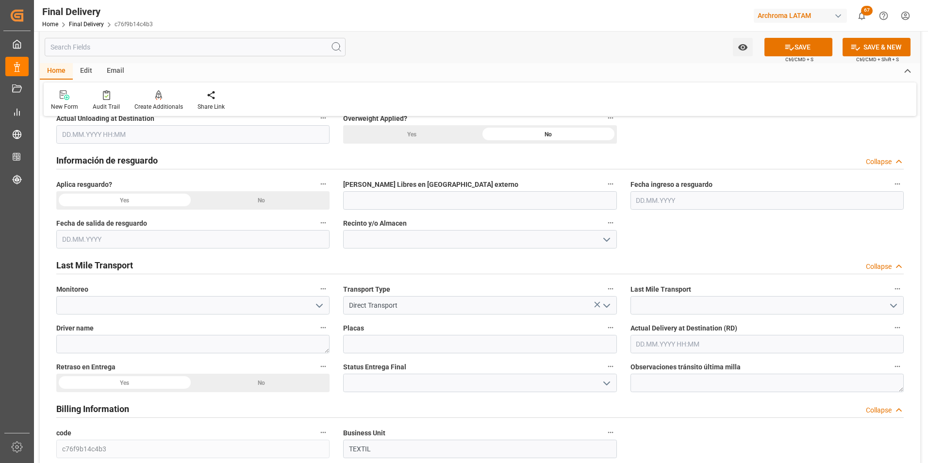
click at [897, 305] on icon "open menu" at bounding box center [894, 306] width 12 height 12
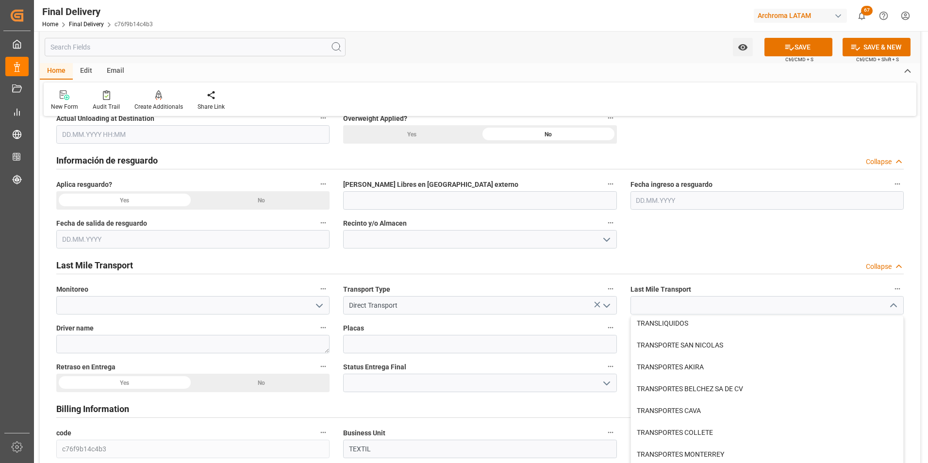
scroll to position [534, 0]
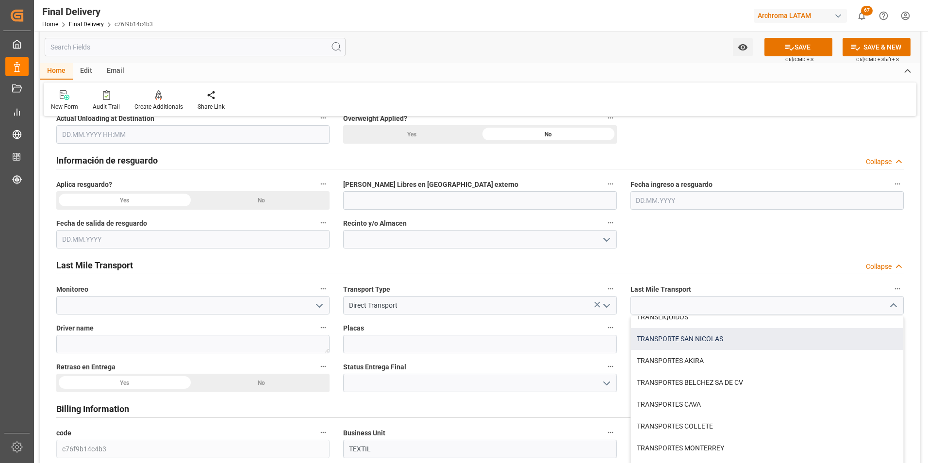
click at [758, 341] on div "TRANSPORTE SAN NICOLAS" at bounding box center [767, 339] width 272 height 22
type input "TRANSPORTE SAN NICOLAS"
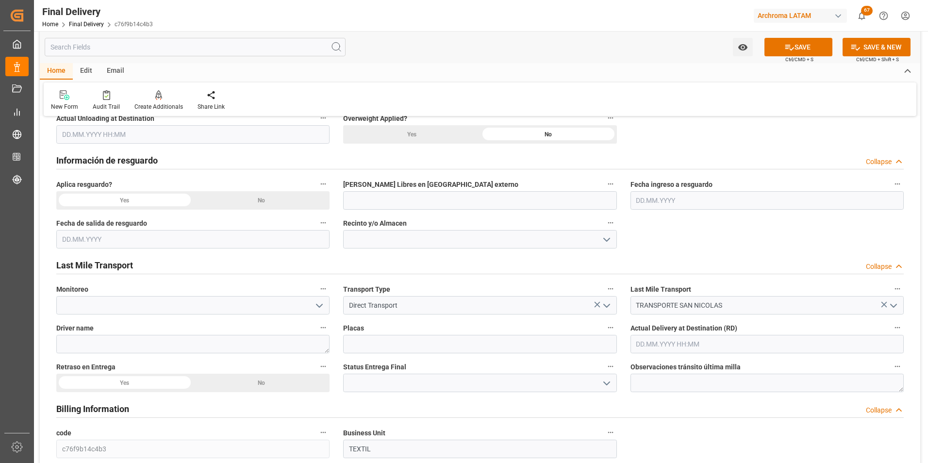
scroll to position [388, 0]
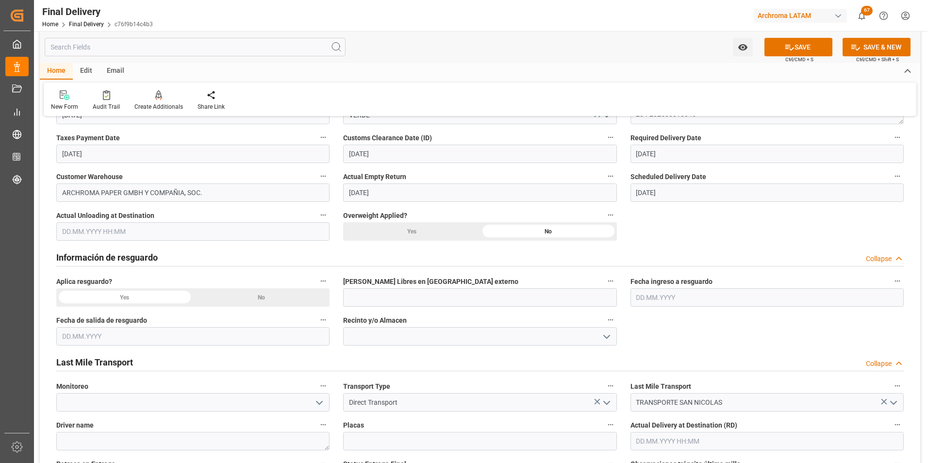
click at [276, 300] on div "No" at bounding box center [261, 297] width 137 height 18
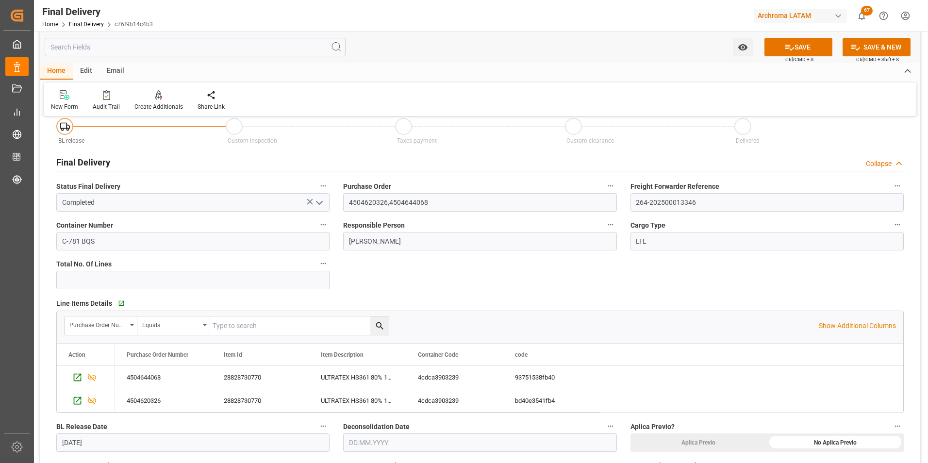
scroll to position [0, 0]
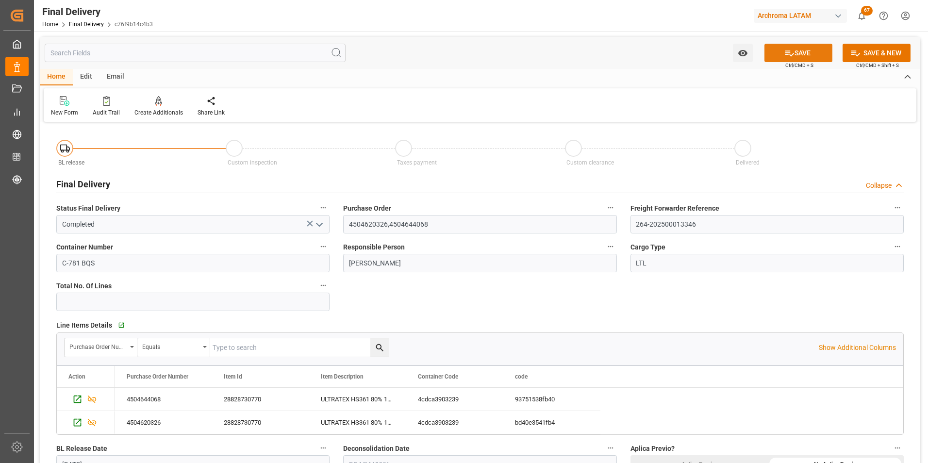
click at [785, 55] on icon at bounding box center [789, 53] width 10 height 10
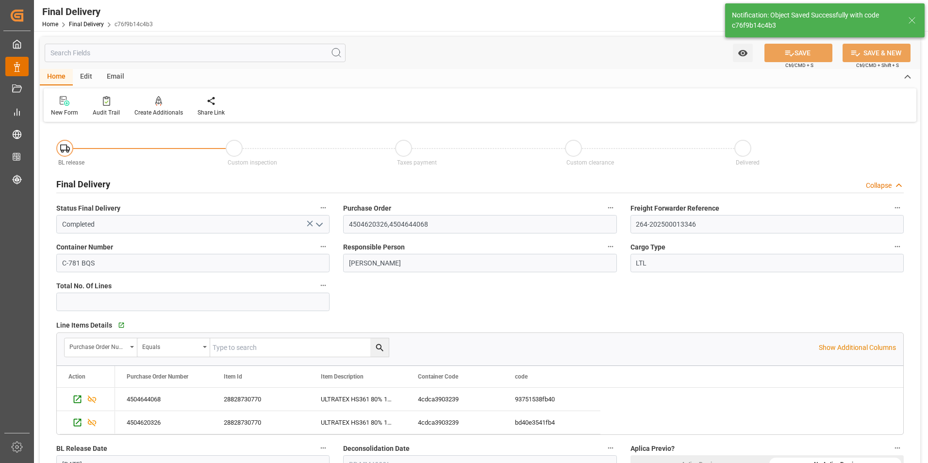
type input "13"
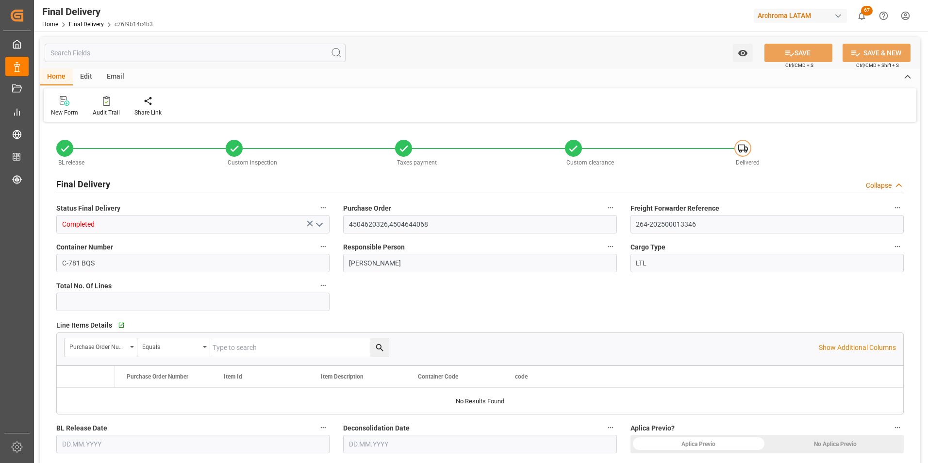
type input "13"
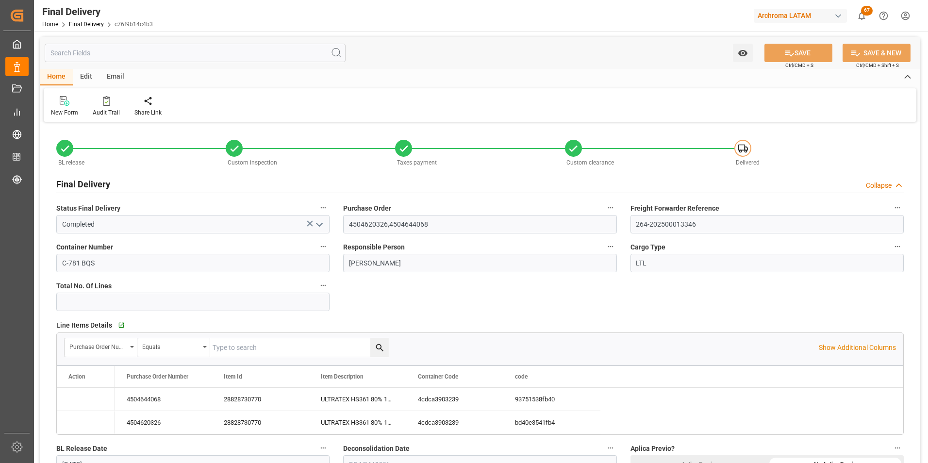
type input "[DATE]"
type input "02.10.2025"
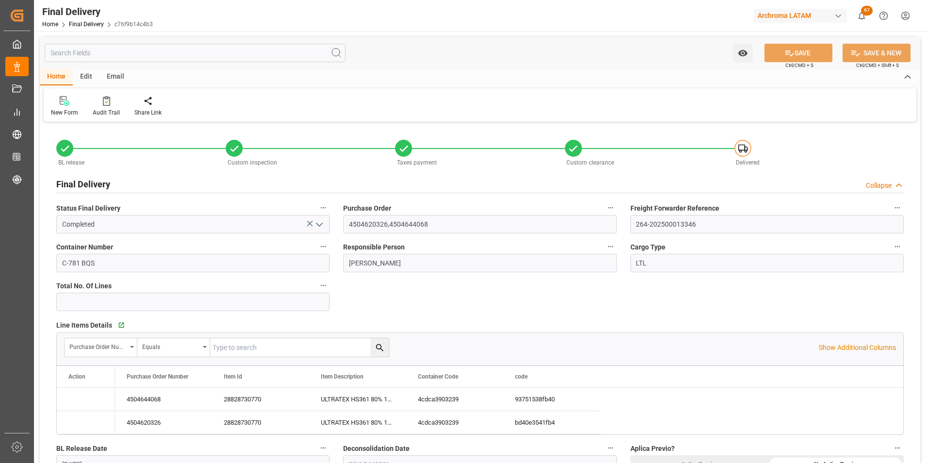
type input "[DATE]"
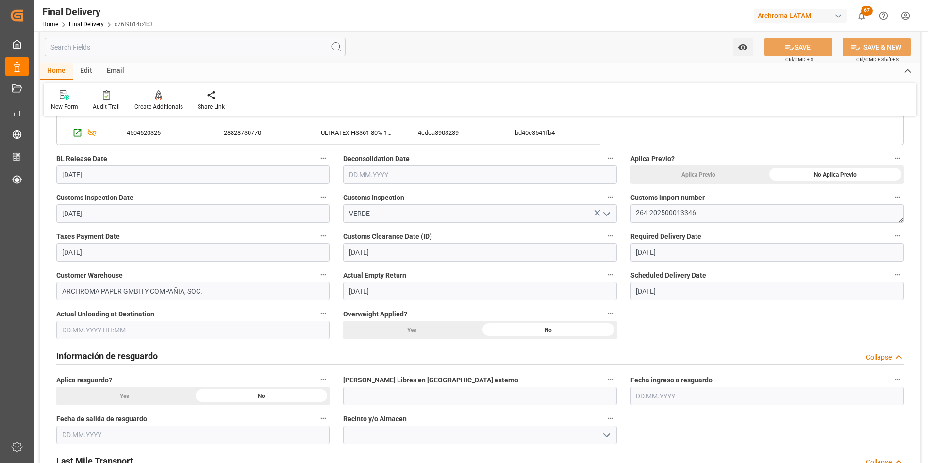
scroll to position [291, 0]
click at [82, 24] on link "Final Delivery" at bounding box center [86, 24] width 35 height 7
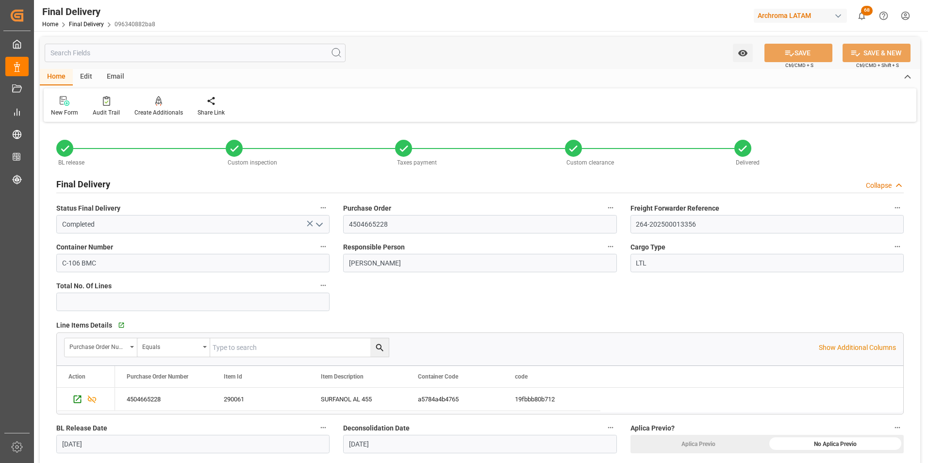
scroll to position [49, 0]
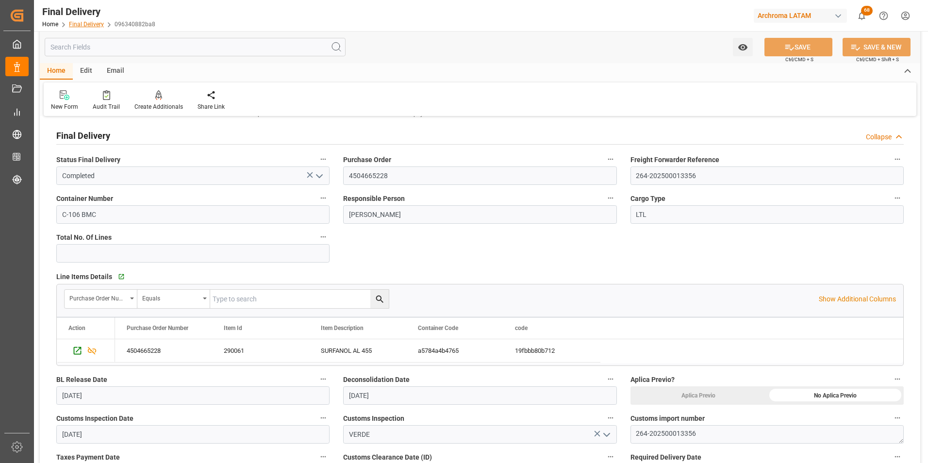
click at [92, 23] on link "Final Delivery" at bounding box center [86, 24] width 35 height 7
